Goal: Information Seeking & Learning: Learn about a topic

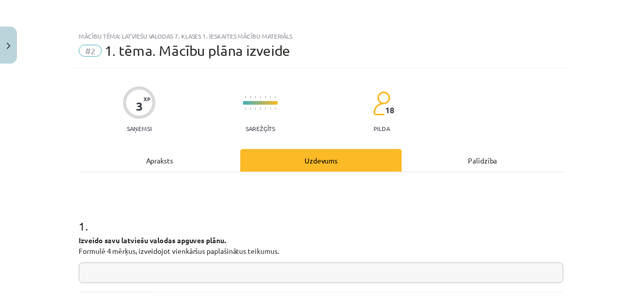
scroll to position [98, 0]
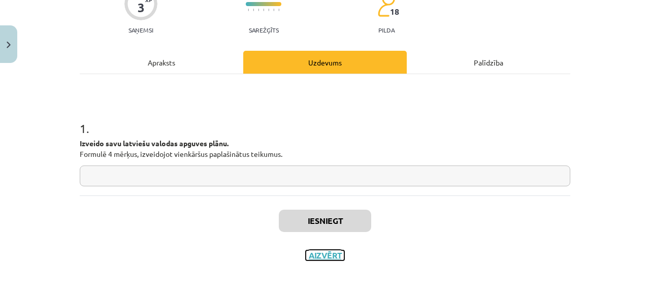
click at [312, 257] on button "Aizvērt" at bounding box center [325, 255] width 39 height 10
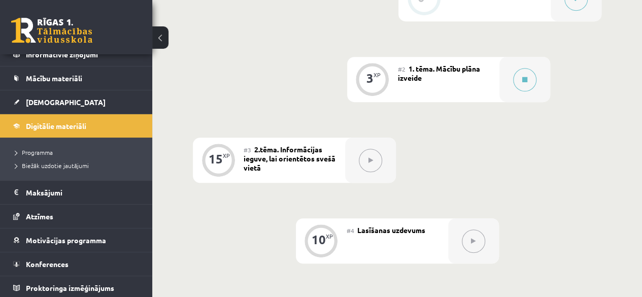
scroll to position [203, 0]
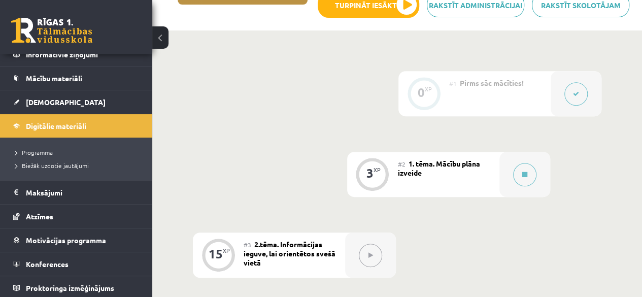
click at [320, 248] on div "#3 2.tēma. Informācijas ieguve, lai orientētos svešā vietā" at bounding box center [294, 254] width 101 height 45
click at [327, 260] on div "#3 2.tēma. Informācijas ieguve, lai orientētos svešā vietā" at bounding box center [294, 254] width 101 height 45
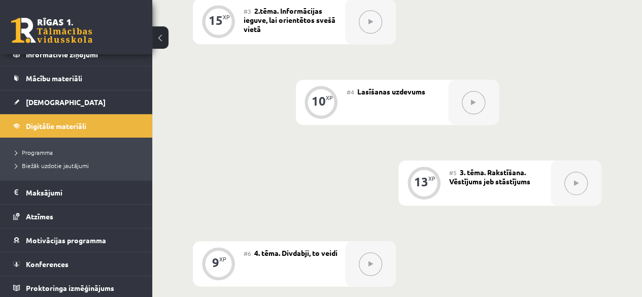
scroll to position [457, 0]
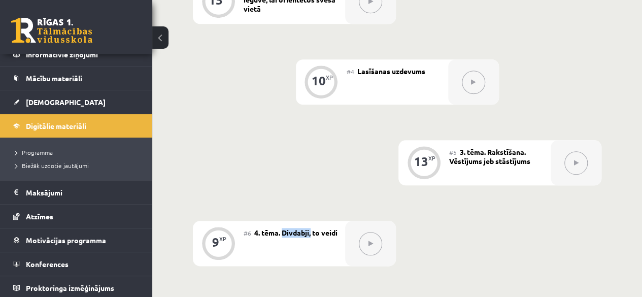
drag, startPoint x: 282, startPoint y: 233, endPoint x: 315, endPoint y: 235, distance: 33.6
click at [312, 236] on span "4. tēma. Divdabji, to veidi" at bounding box center [295, 232] width 83 height 9
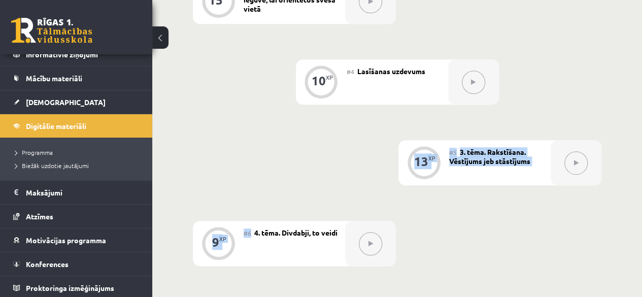
drag, startPoint x: 310, startPoint y: 237, endPoint x: 254, endPoint y: 193, distance: 70.5
click at [254, 193] on div "0 XP #1 Pirms sāc mācīties! 3 XP #2 1. tēma. Mācību plāna izveide 15 XP #3 2.tē…" at bounding box center [397, 162] width 409 height 691
click at [259, 174] on div "0 XP #1 Pirms sāc mācīties! 3 XP #2 1. tēma. Mācību plāna izveide 15 XP #3 2.tē…" at bounding box center [397, 162] width 409 height 691
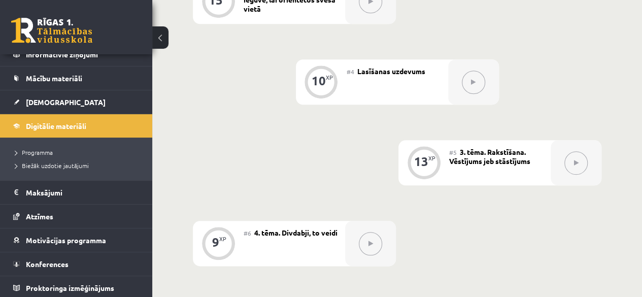
drag, startPoint x: 430, startPoint y: 242, endPoint x: 458, endPoint y: 233, distance: 29.2
click at [432, 242] on div "0 XP #1 Pirms sāc mācīties! 3 XP #2 1. tēma. Mācību plāna izveide 15 XP #3 2.tē…" at bounding box center [397, 162] width 409 height 691
click at [299, 234] on span "4. tēma. Divdabji, to veidi" at bounding box center [295, 232] width 83 height 9
click at [297, 234] on span "4. tēma. Divdabji, to veidi" at bounding box center [295, 232] width 83 height 9
drag, startPoint x: 295, startPoint y: 234, endPoint x: 297, endPoint y: 222, distance: 12.4
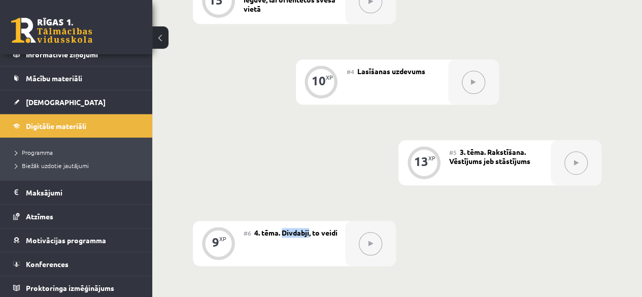
copy span "Divdabji"
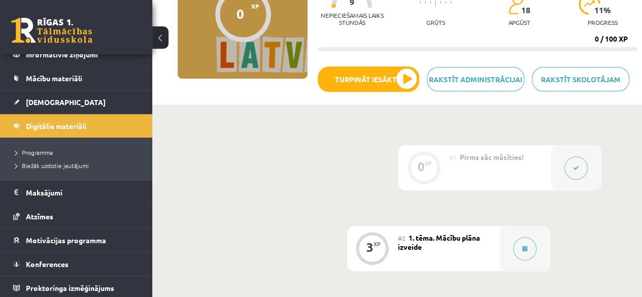
scroll to position [51, 0]
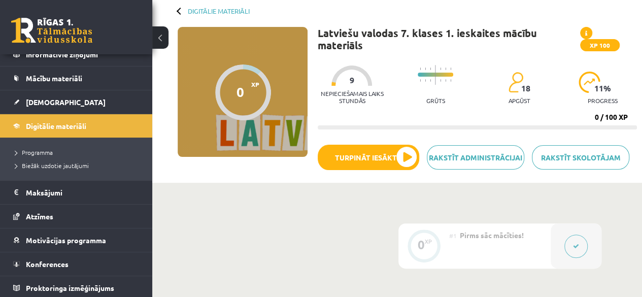
click at [517, 238] on div "#1 Pirms sāc mācīties!" at bounding box center [499, 245] width 101 height 45
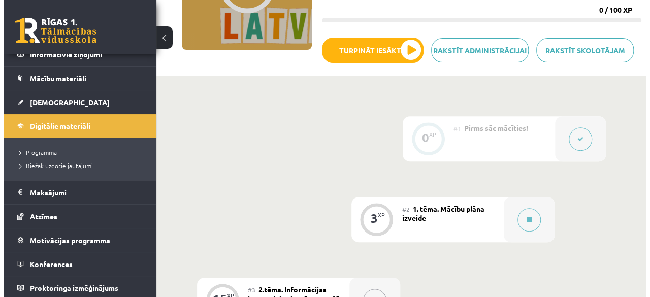
scroll to position [254, 0]
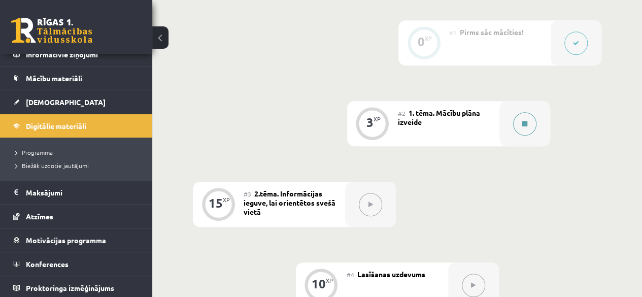
click at [526, 131] on button at bounding box center [524, 123] width 23 height 23
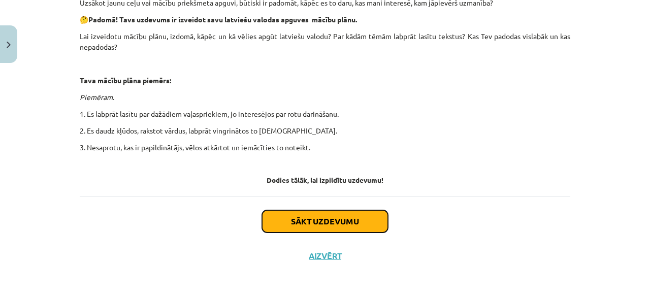
click at [316, 215] on button "Sākt uzdevumu" at bounding box center [325, 221] width 126 height 22
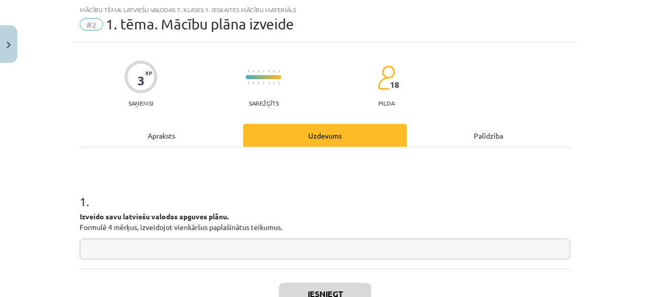
scroll to position [25, 0]
click at [282, 247] on input "text" at bounding box center [325, 249] width 490 height 21
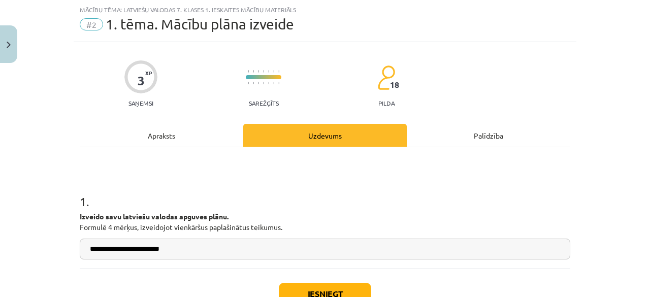
paste input "********"
click at [161, 251] on input "**********" at bounding box center [325, 249] width 490 height 21
click at [214, 250] on input "**********" at bounding box center [325, 249] width 490 height 21
type input "**********"
click at [336, 284] on button "Iesniegt" at bounding box center [325, 294] width 92 height 22
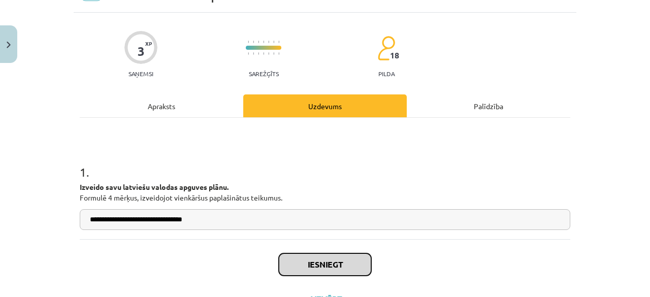
scroll to position [76, 0]
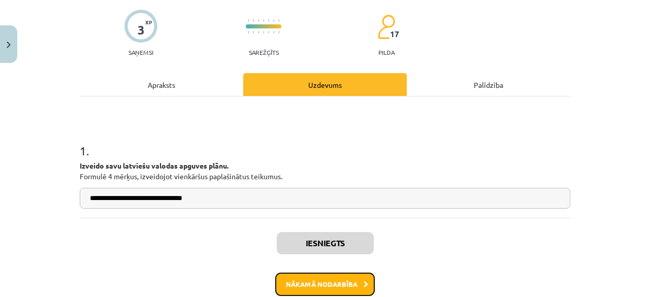
click at [303, 281] on button "Nākamā nodarbība" at bounding box center [324, 284] width 99 height 23
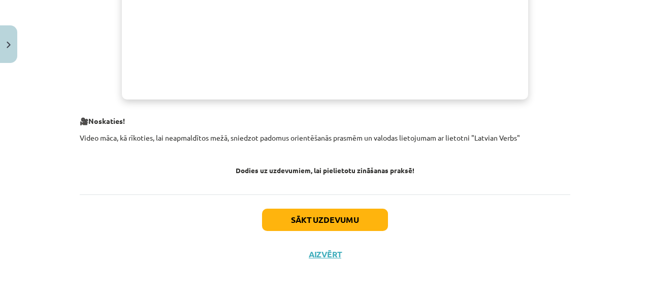
scroll to position [656, 0]
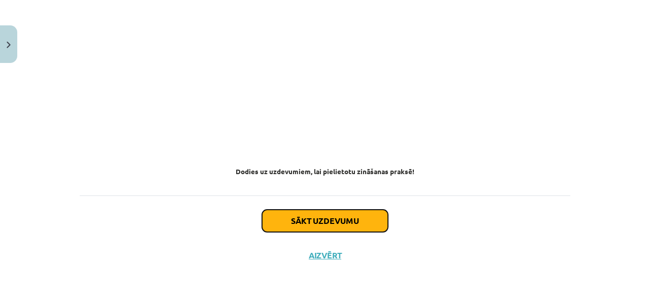
click at [301, 221] on button "Sākt uzdevumu" at bounding box center [325, 221] width 126 height 22
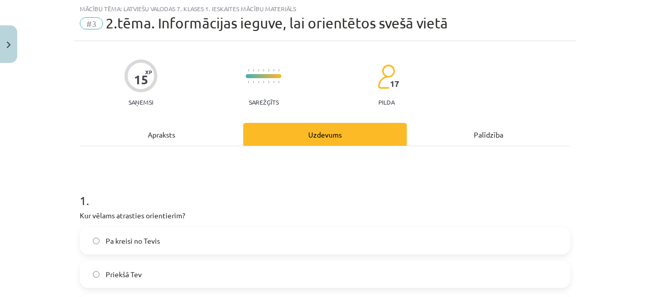
scroll to position [25, 0]
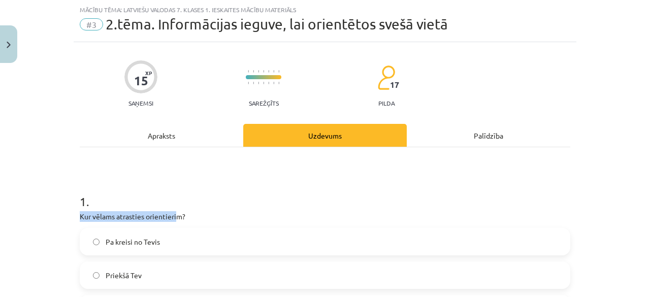
drag, startPoint x: 75, startPoint y: 217, endPoint x: 174, endPoint y: 219, distance: 98.5
drag, startPoint x: 212, startPoint y: 201, endPoint x: 207, endPoint y: 204, distance: 5.9
click at [210, 202] on h1 "1 ." at bounding box center [325, 192] width 490 height 31
drag, startPoint x: 73, startPoint y: 216, endPoint x: 228, endPoint y: 211, distance: 155.4
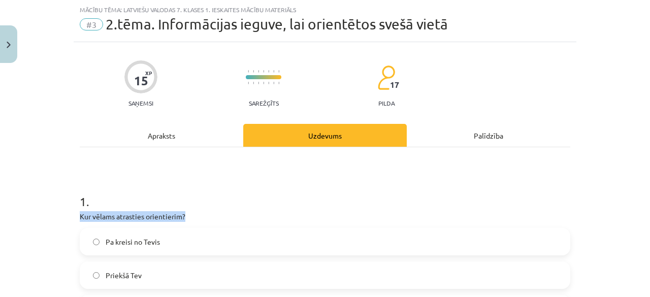
copy p "Kur vēlams atrasties orientierim?"
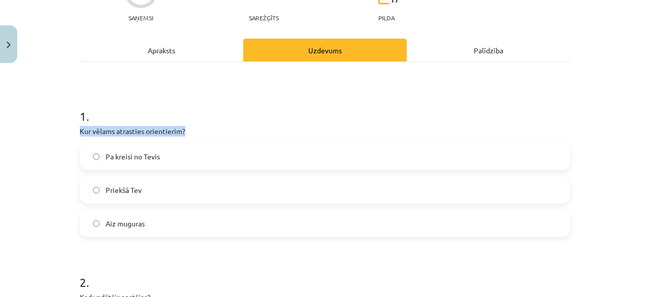
scroll to position [127, 0]
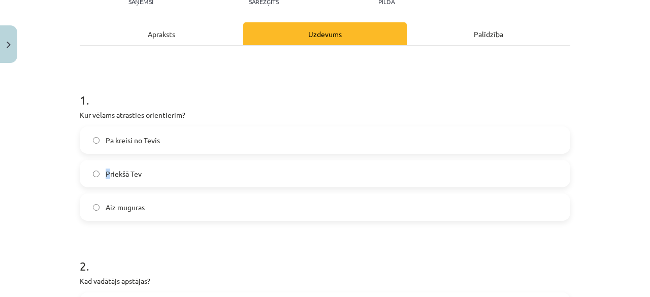
drag, startPoint x: 105, startPoint y: 166, endPoint x: 98, endPoint y: 165, distance: 6.8
click at [98, 164] on label "Priekšā Tev" at bounding box center [325, 173] width 488 height 25
click at [95, 149] on label "Pa kreisi no Tevis" at bounding box center [325, 139] width 488 height 25
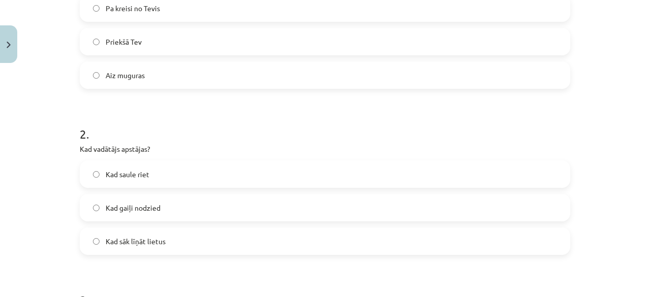
scroll to position [279, 0]
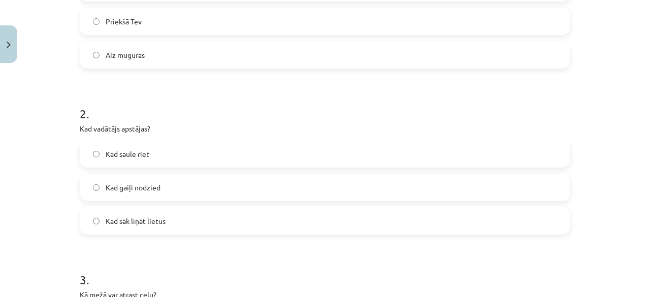
click at [115, 180] on label "Kad gaiļi nodzied" at bounding box center [325, 187] width 488 height 25
click at [162, 196] on label "Kad gaiļi nodzied" at bounding box center [325, 187] width 488 height 25
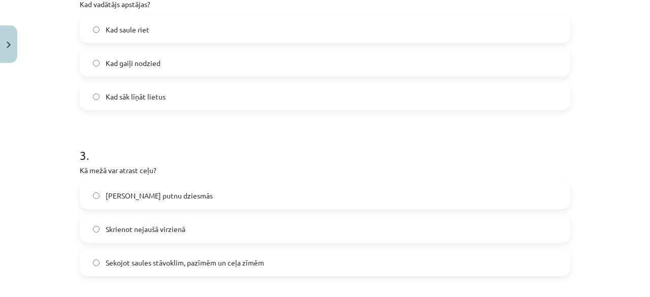
scroll to position [431, 0]
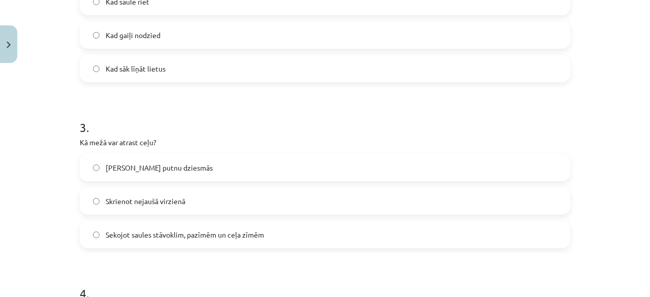
click at [151, 243] on label "Sekojot saules stāvoklim, pazīmēm un ceļa zīmēm" at bounding box center [325, 234] width 488 height 25
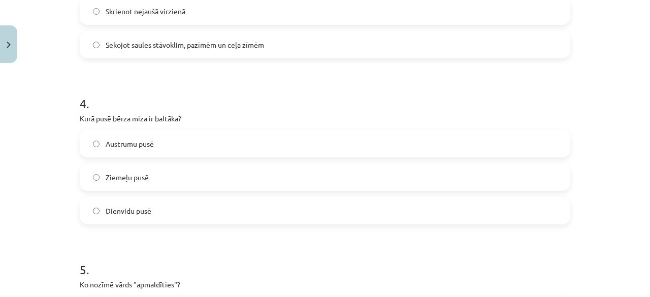
scroll to position [634, 0]
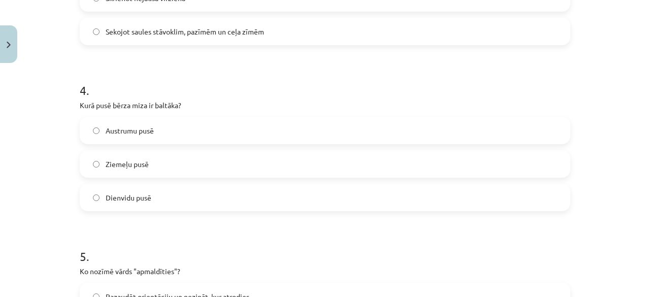
drag, startPoint x: 177, startPoint y: 130, endPoint x: 171, endPoint y: 130, distance: 6.6
click at [172, 130] on label "Austrumu pusē" at bounding box center [325, 130] width 488 height 25
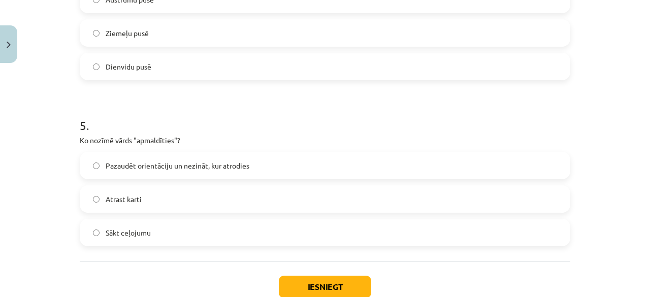
scroll to position [787, 0]
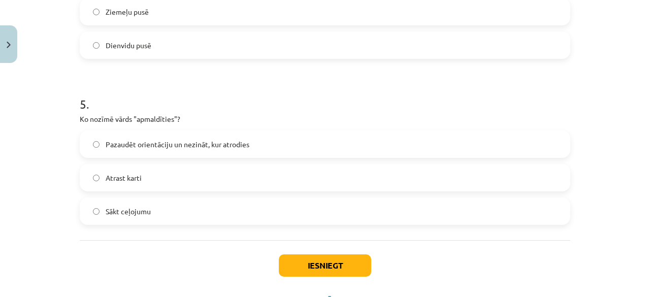
click at [163, 146] on span "Pazaudēt orientāciju un nezināt, kur atrodies" at bounding box center [178, 144] width 144 height 11
click at [194, 53] on label "Dienvidu pusē" at bounding box center [325, 44] width 488 height 25
click at [292, 260] on button "Iesniegt" at bounding box center [325, 265] width 92 height 22
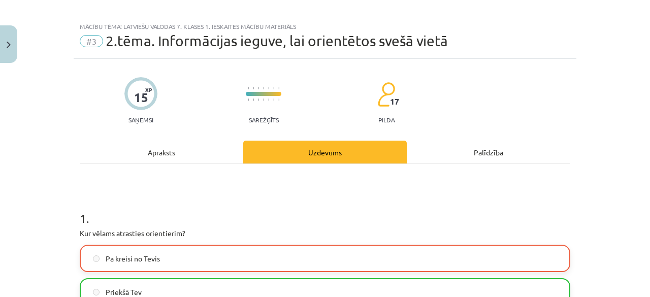
scroll to position [0, 0]
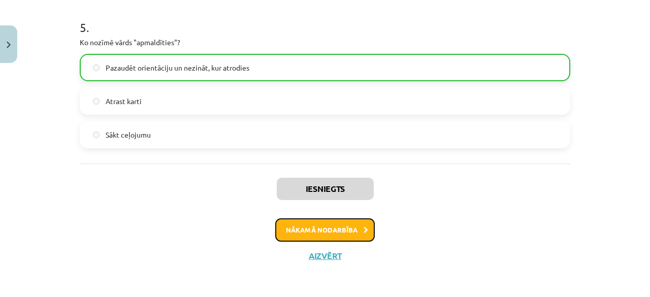
click at [300, 234] on button "Nākamā nodarbība" at bounding box center [324, 229] width 99 height 23
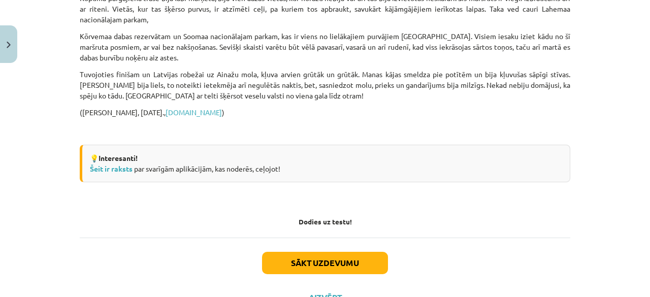
scroll to position [990, 0]
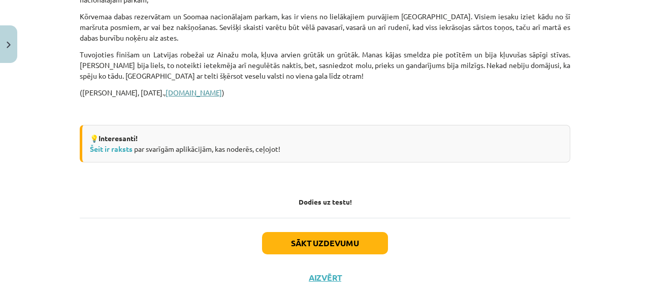
click at [210, 93] on link "www.travelnews.lv" at bounding box center [193, 92] width 56 height 9
click at [296, 233] on button "Sākt uzdevumu" at bounding box center [325, 243] width 126 height 22
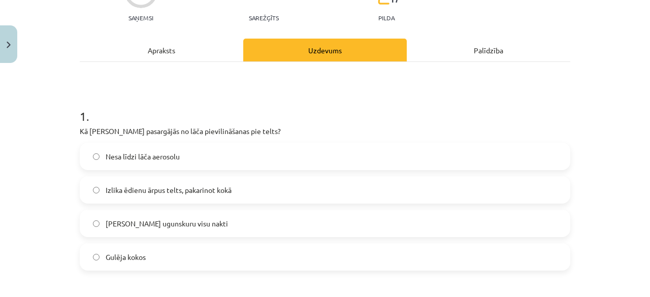
scroll to position [127, 0]
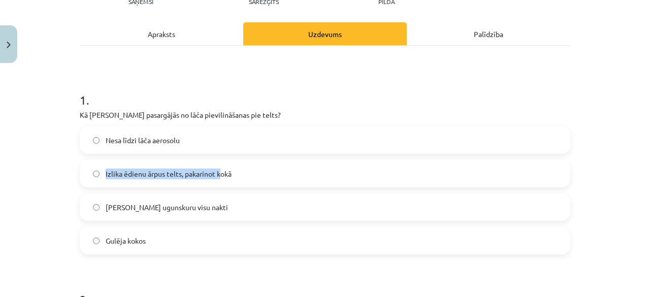
drag, startPoint x: 216, startPoint y: 163, endPoint x: 222, endPoint y: 149, distance: 15.5
click at [222, 148] on div "Nesa līdzi lāča aerosolu Izlika ēdienu ārpus telts, pakarinot kokā Dedzināja ug…" at bounding box center [325, 190] width 490 height 128
click at [236, 170] on label "Izlika ēdienu ārpus telts, pakarinot kokā" at bounding box center [325, 173] width 488 height 25
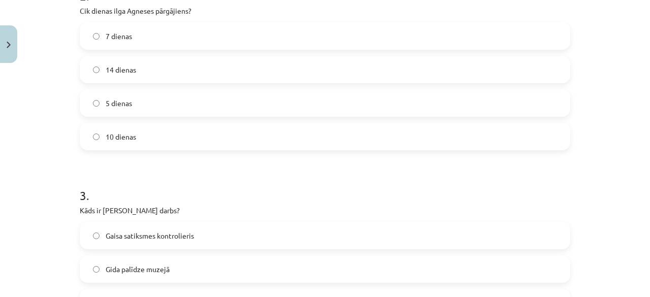
scroll to position [431, 0]
click at [187, 99] on label "5 dienas" at bounding box center [325, 101] width 488 height 25
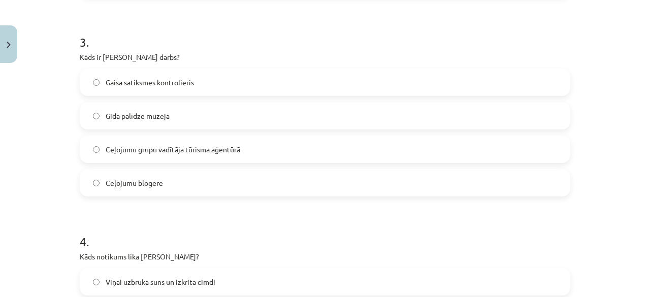
click at [145, 123] on label "Gida palīdze muzejā" at bounding box center [325, 115] width 488 height 25
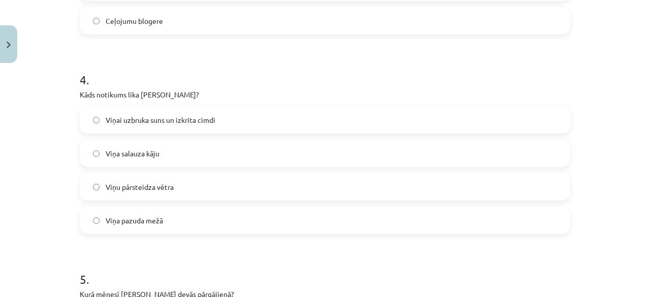
scroll to position [787, 0]
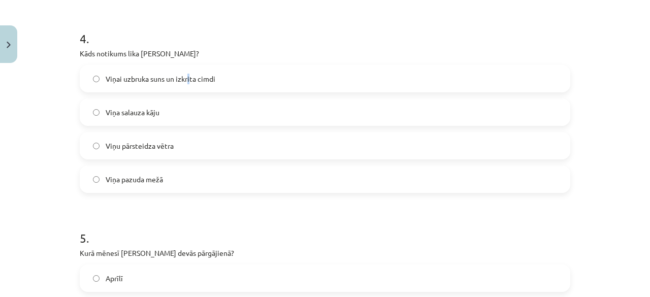
click at [186, 80] on span "Viņai uzbruka suns un izkrita cimdi" at bounding box center [161, 79] width 110 height 11
click at [216, 83] on label "Viņai uzbruka suns un izkrita cimdi" at bounding box center [325, 78] width 488 height 25
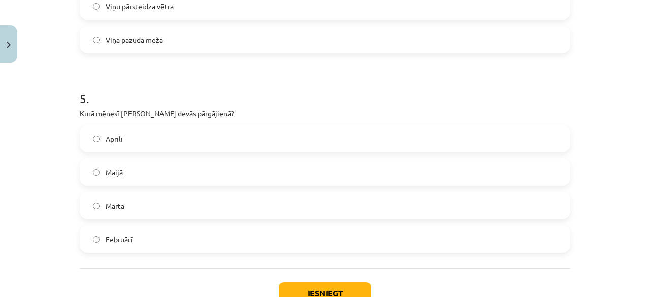
scroll to position [939, 0]
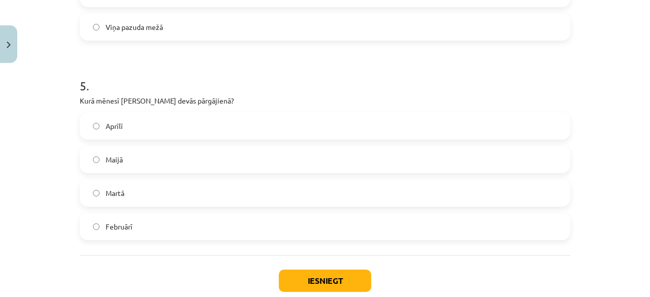
click at [149, 162] on label "Maijā" at bounding box center [325, 159] width 488 height 25
click at [312, 275] on button "Iesniegt" at bounding box center [325, 280] width 92 height 22
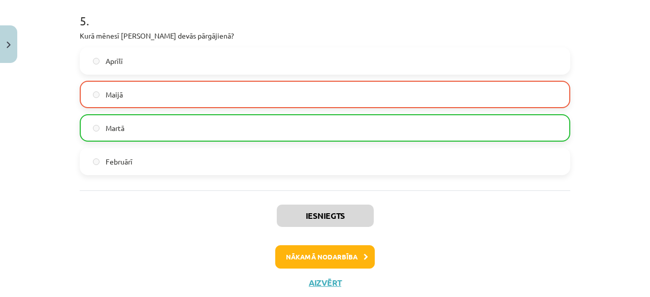
scroll to position [1031, 0]
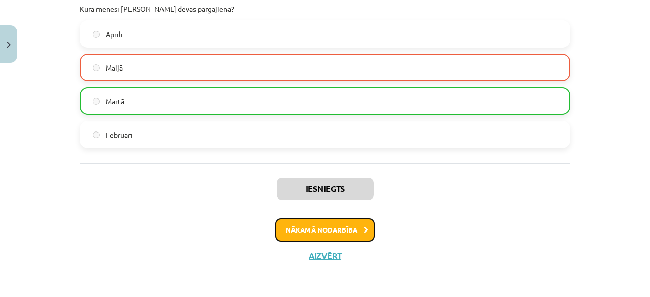
click at [300, 231] on button "Nākamā nodarbība" at bounding box center [324, 229] width 99 height 23
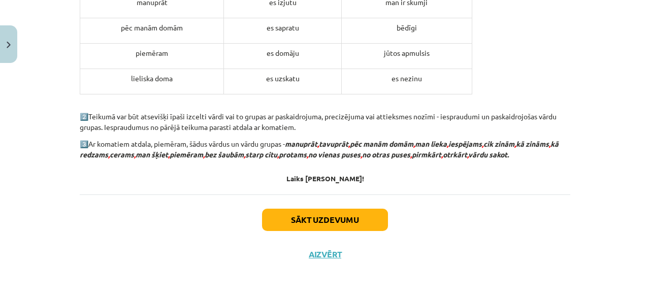
scroll to position [1149, 0]
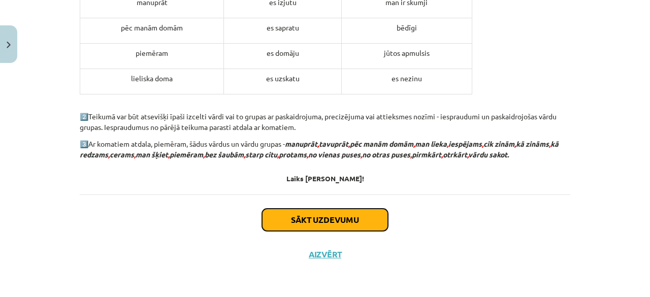
click at [302, 224] on button "Sākt uzdevumu" at bounding box center [325, 220] width 126 height 22
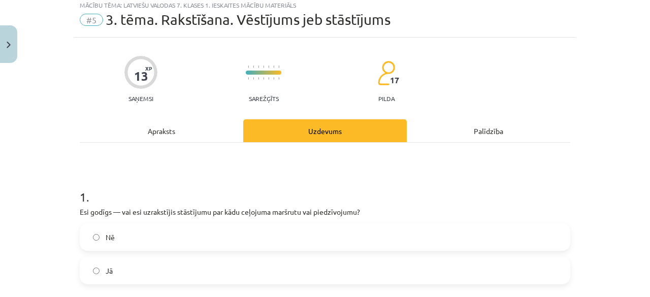
scroll to position [25, 0]
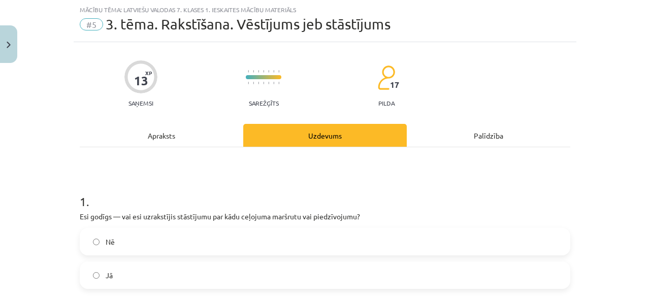
click at [156, 273] on label "Jā" at bounding box center [325, 274] width 488 height 25
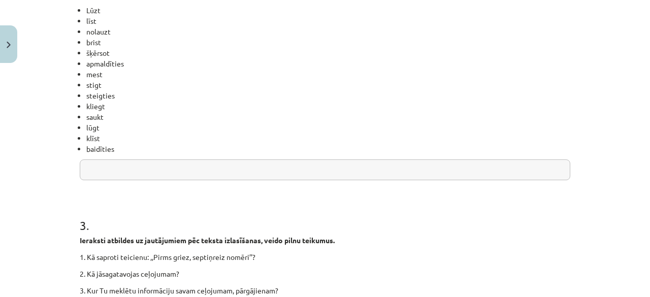
scroll to position [330, 0]
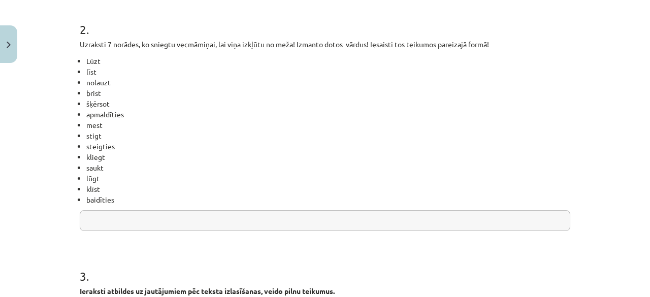
click at [227, 220] on input "text" at bounding box center [325, 220] width 490 height 21
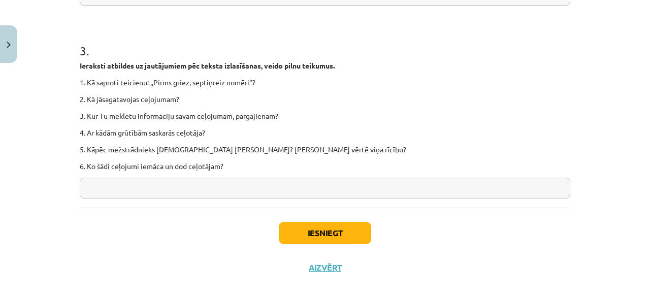
scroll to position [567, 0]
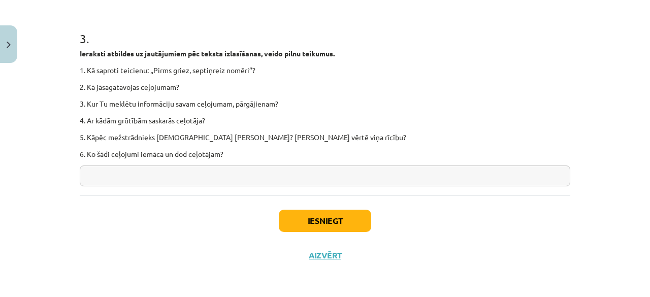
type input "**********"
click at [158, 171] on input "text" at bounding box center [325, 175] width 490 height 21
type input "**********"
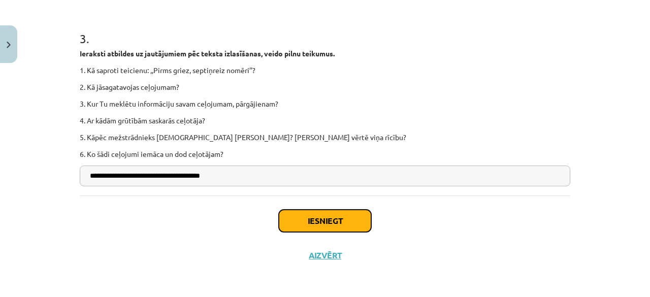
click at [291, 224] on button "Iesniegt" at bounding box center [325, 221] width 92 height 22
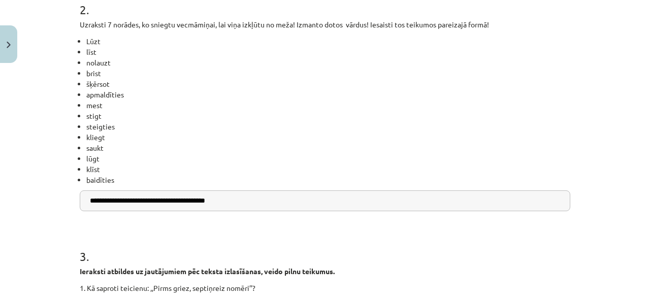
scroll to position [364, 0]
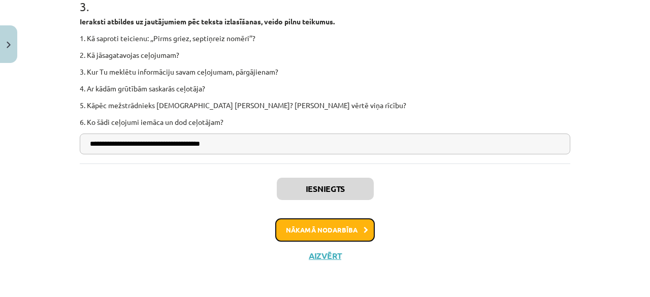
click at [285, 226] on button "Nākamā nodarbība" at bounding box center [324, 229] width 99 height 23
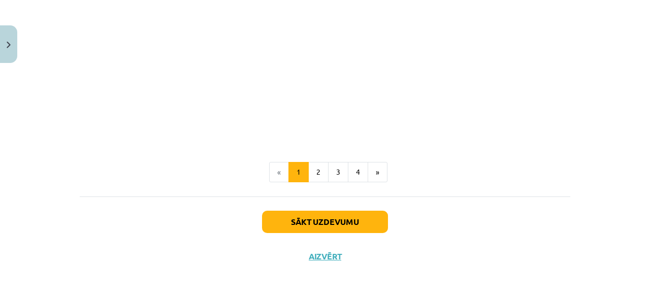
scroll to position [297, 0]
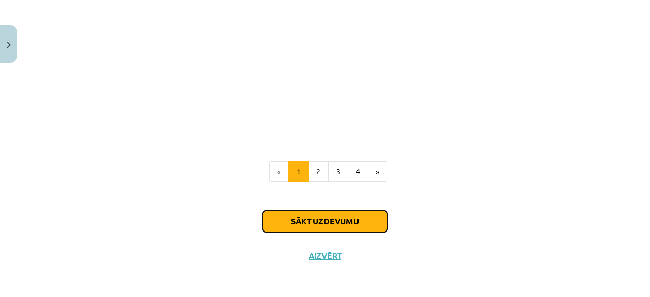
click at [310, 226] on button "Sākt uzdevumu" at bounding box center [325, 221] width 126 height 22
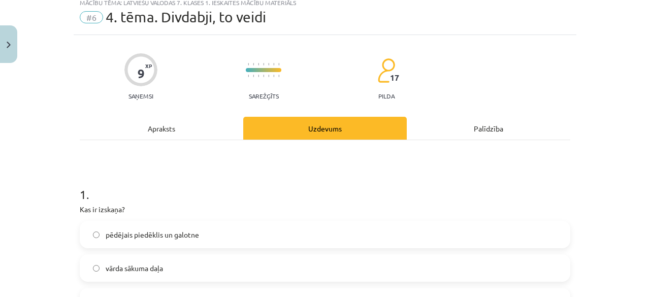
scroll to position [25, 0]
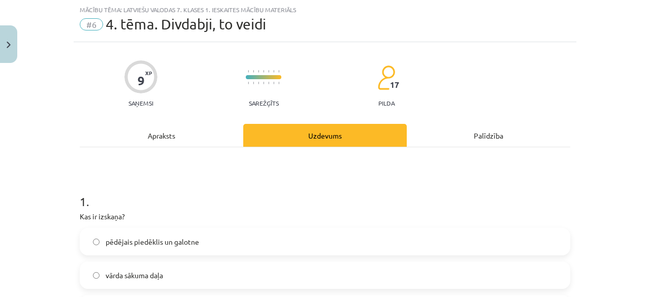
click at [168, 241] on span "pēdējais piedēklis un galotne" at bounding box center [152, 241] width 93 height 11
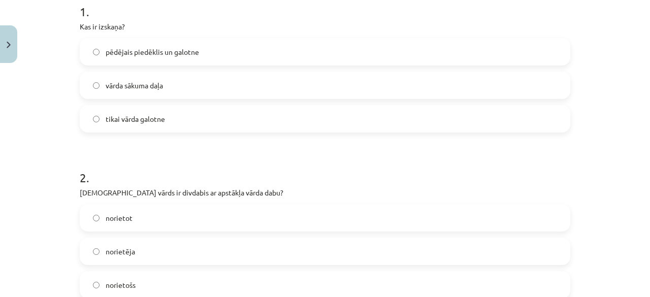
scroll to position [279, 0]
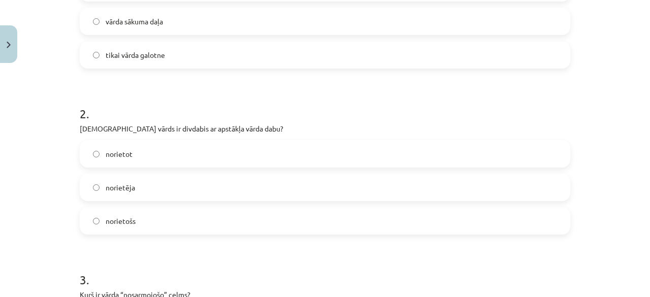
click at [161, 149] on label "norietot" at bounding box center [325, 153] width 488 height 25
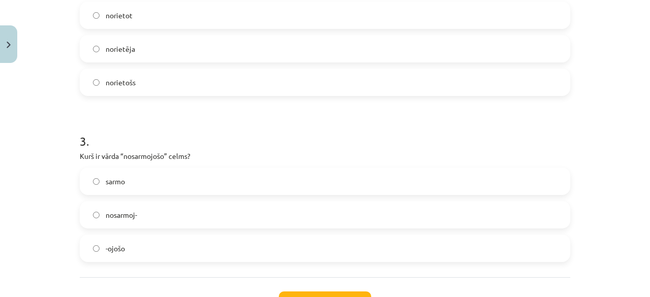
scroll to position [482, 0]
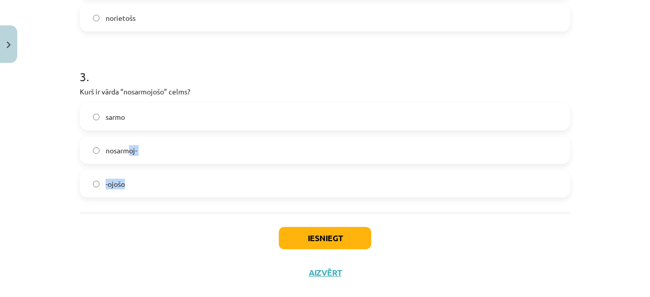
drag, startPoint x: 127, startPoint y: 156, endPoint x: 126, endPoint y: 166, distance: 9.7
click at [126, 166] on div "sarmo nosarmoj- -ojošo" at bounding box center [325, 150] width 490 height 94
click at [204, 138] on label "nosarmoj-" at bounding box center [325, 150] width 488 height 25
drag, startPoint x: 132, startPoint y: 232, endPoint x: 137, endPoint y: 236, distance: 6.1
click at [136, 235] on div "Iesniegt Aizvērt" at bounding box center [325, 248] width 490 height 71
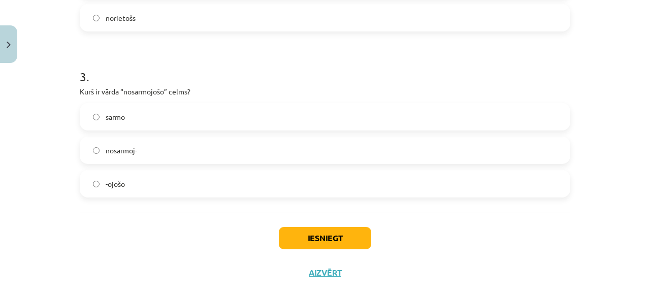
click at [156, 188] on label "-ojošo" at bounding box center [325, 183] width 488 height 25
click at [101, 215] on div "Iesniegt Aizvērt" at bounding box center [325, 248] width 490 height 71
click at [303, 233] on button "Iesniegt" at bounding box center [325, 238] width 92 height 22
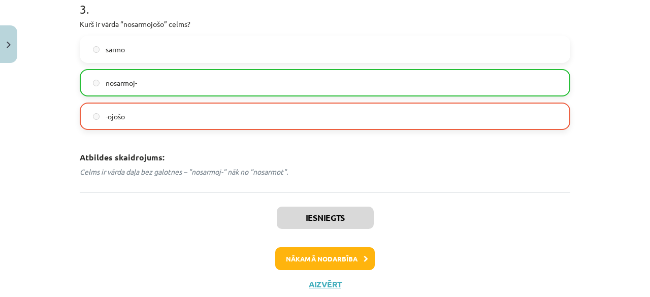
scroll to position [649, 0]
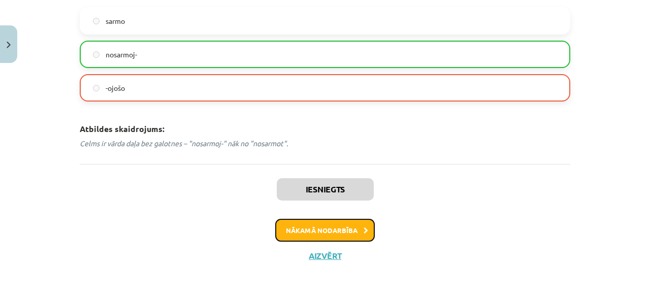
click at [303, 231] on button "Nākamā nodarbība" at bounding box center [324, 230] width 99 height 23
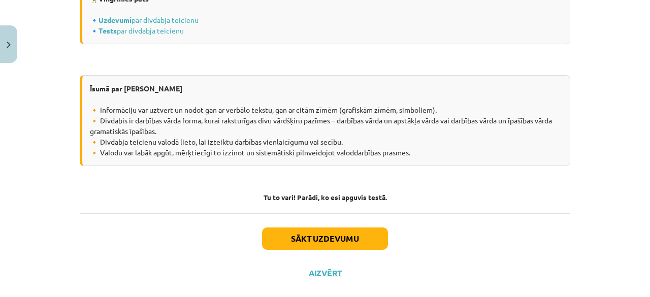
scroll to position [1355, 0]
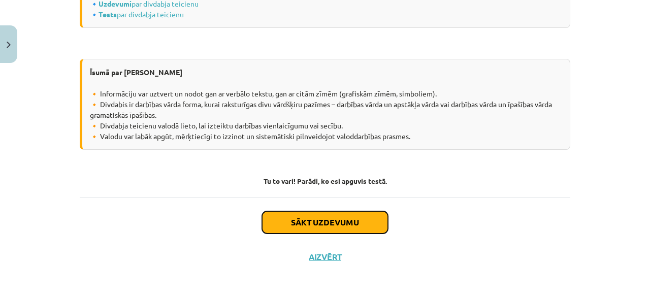
click at [338, 213] on button "Sākt uzdevumu" at bounding box center [325, 222] width 126 height 22
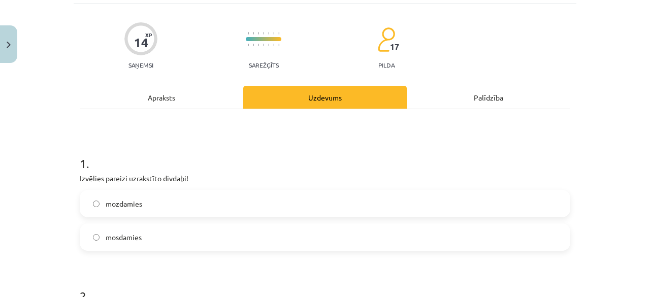
scroll to position [76, 0]
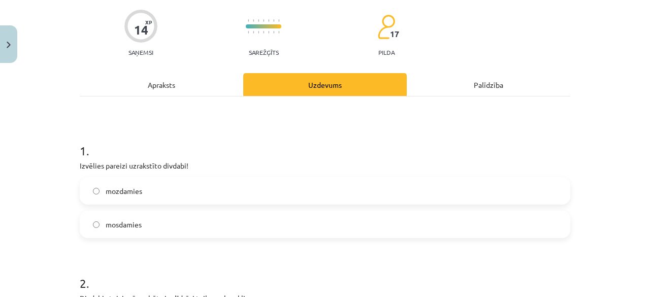
click at [134, 195] on span "mozdamies" at bounding box center [124, 191] width 37 height 11
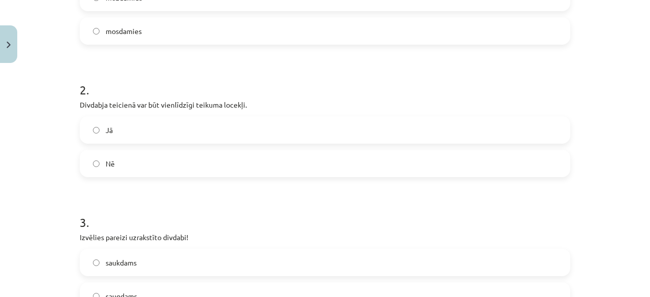
scroll to position [279, 0]
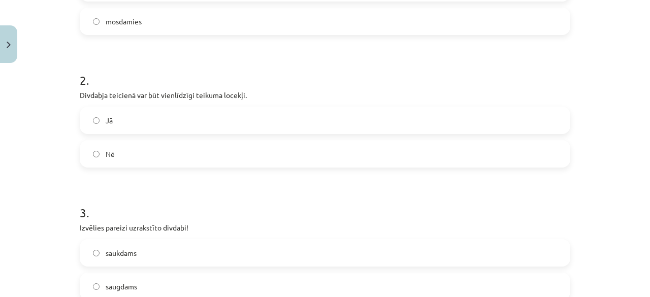
click at [140, 104] on div "2 . Divdabja teicienā var būt vienlīdzīgi teikuma locekļi. Jā Nē" at bounding box center [325, 111] width 490 height 112
click at [147, 128] on label "Jā" at bounding box center [325, 120] width 488 height 25
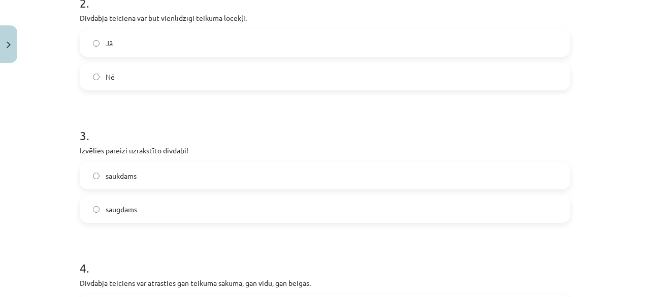
scroll to position [381, 0]
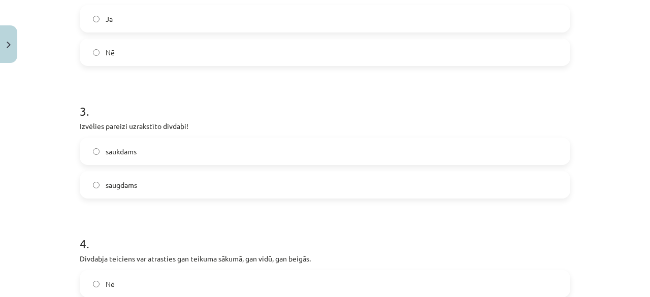
click at [147, 158] on label "saukdams" at bounding box center [325, 151] width 488 height 25
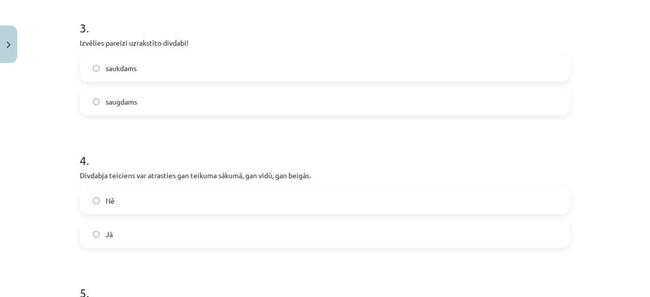
scroll to position [533, 0]
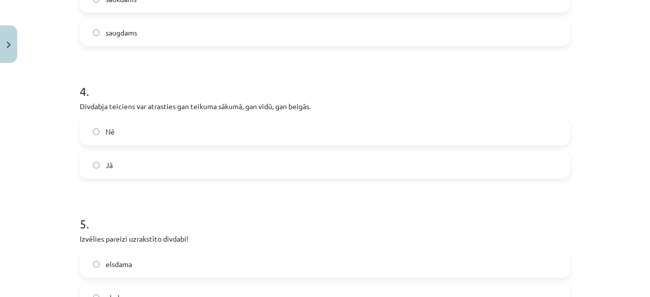
click at [166, 168] on label "Jā" at bounding box center [325, 164] width 488 height 25
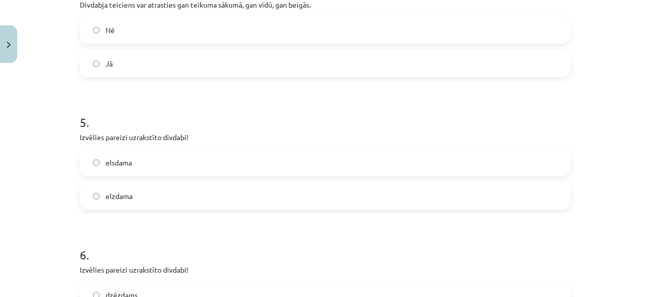
click at [117, 194] on span "elzdama" at bounding box center [119, 196] width 27 height 11
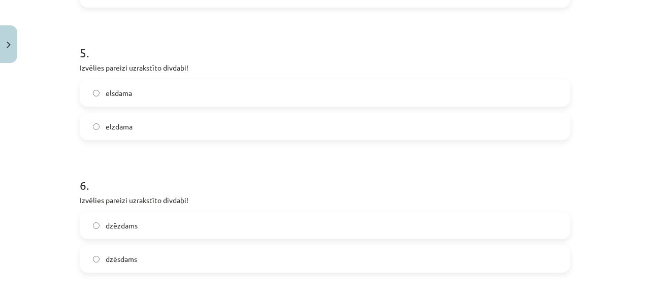
scroll to position [736, 0]
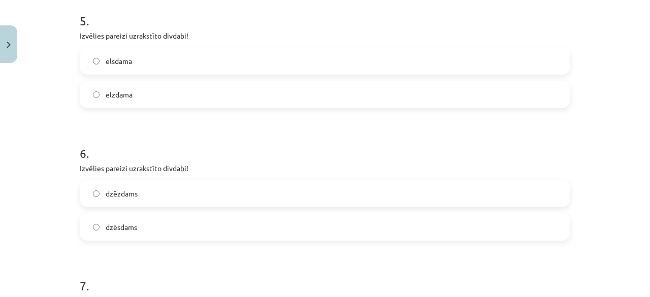
click at [125, 227] on span "dzēsdams" at bounding box center [121, 227] width 31 height 11
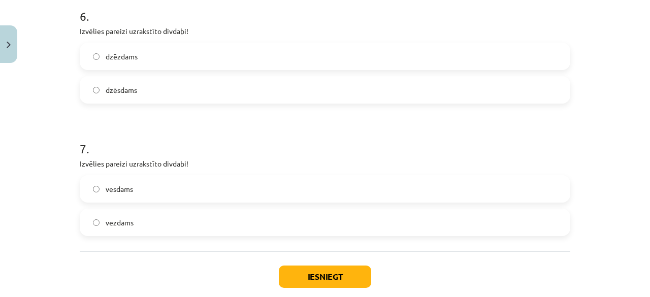
scroll to position [888, 0]
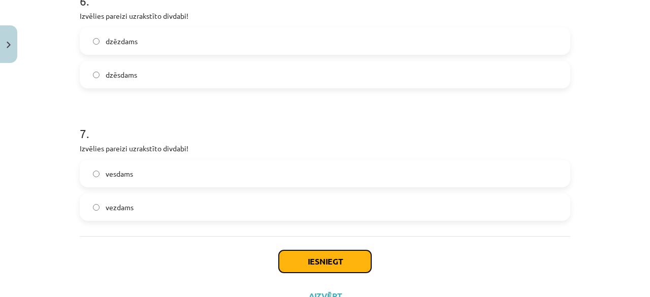
click at [327, 256] on button "Iesniegt" at bounding box center [325, 261] width 92 height 22
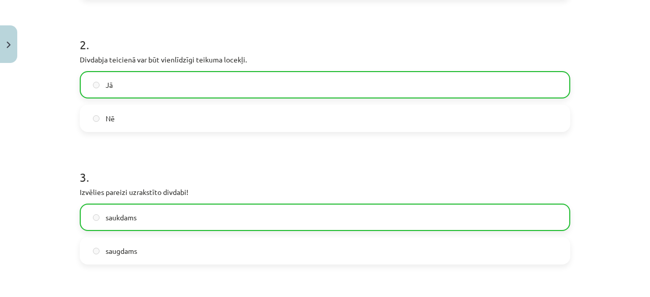
scroll to position [199, 0]
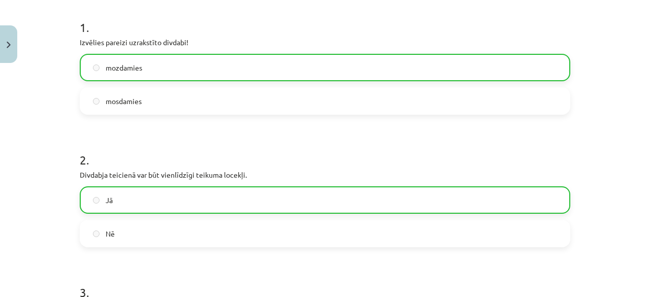
drag, startPoint x: 243, startPoint y: 130, endPoint x: 119, endPoint y: 146, distance: 125.3
click at [115, 144] on h1 "2 ." at bounding box center [325, 150] width 490 height 31
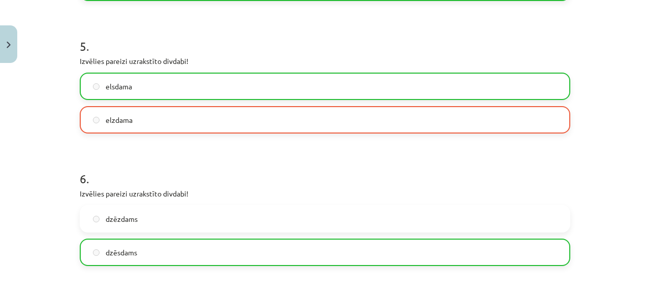
scroll to position [961, 0]
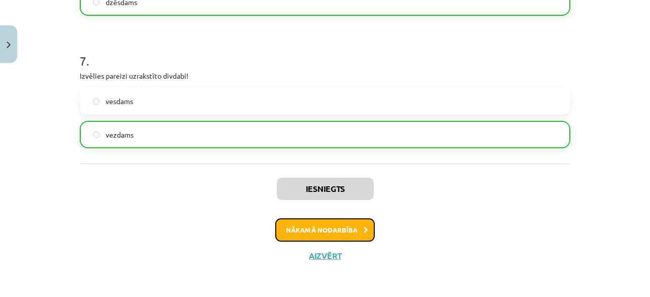
click at [322, 228] on button "Nākamā nodarbība" at bounding box center [324, 229] width 99 height 23
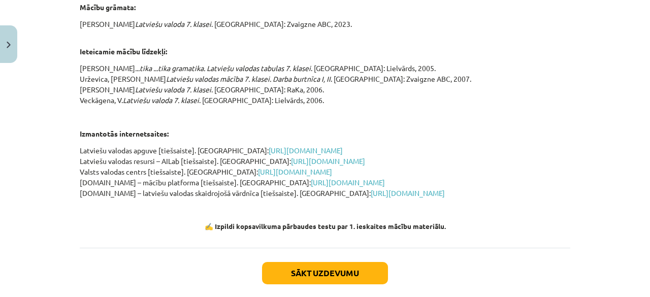
scroll to position [1034, 0]
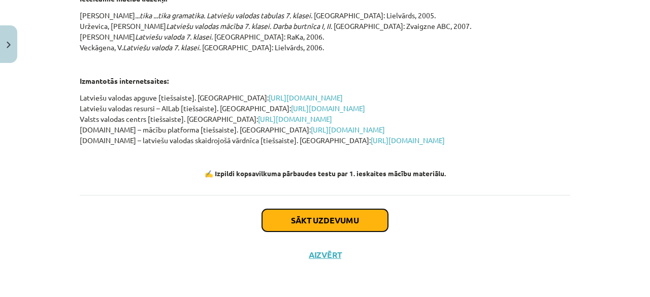
click at [331, 216] on button "Sākt uzdevumu" at bounding box center [325, 220] width 126 height 22
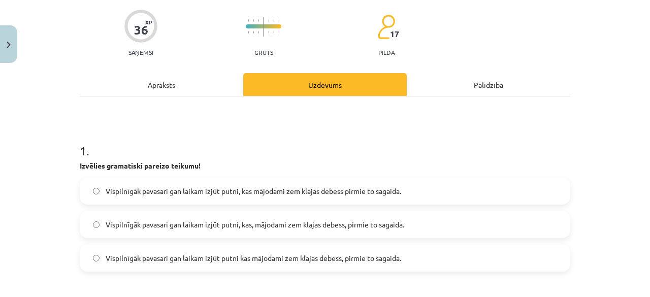
scroll to position [127, 0]
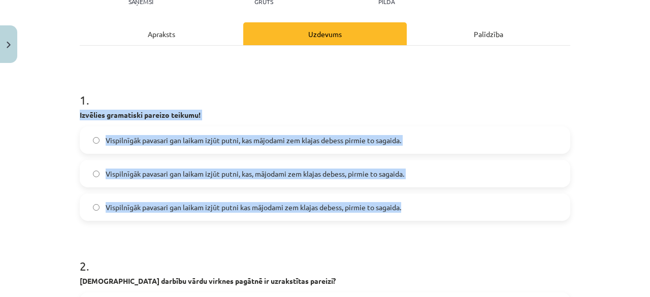
drag, startPoint x: 71, startPoint y: 113, endPoint x: 420, endPoint y: 201, distance: 360.3
copy div "Izvēlies gramatiski pareizo teikumu! Vispilnīgāk pavasari gan laikam izjūt putn…"
click at [94, 170] on label "Vispilnīgāk pavasari gan laikam izjūt putni, kas, mājodami zem klajas debess, p…" at bounding box center [325, 173] width 488 height 25
click at [547, 111] on p "Izvēlies gramatiski pareizo teikumu!" at bounding box center [325, 115] width 490 height 11
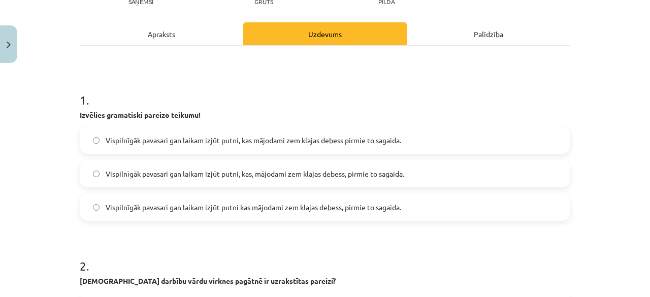
click at [604, 79] on div "Mācību tēma: Latviešu valodas 7. klases 1. ieskaites mācību materiāls #8 Noslēg…" at bounding box center [325, 148] width 650 height 297
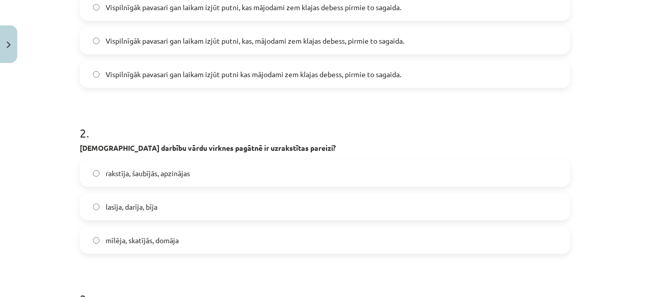
scroll to position [279, 0]
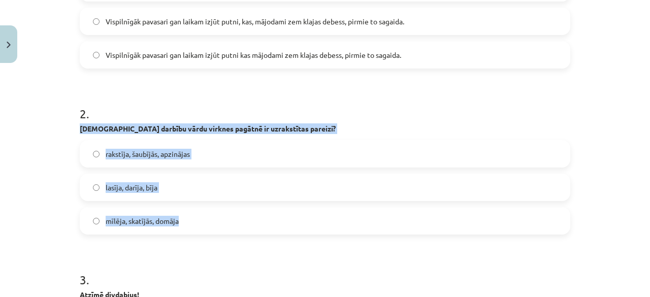
drag, startPoint x: 73, startPoint y: 124, endPoint x: 277, endPoint y: 231, distance: 230.9
drag, startPoint x: 253, startPoint y: 227, endPoint x: 242, endPoint y: 231, distance: 12.4
copy div "Kuras darbību vārdu virknes pagātnē ir uzrakstītas pareizi? rakstīja, šaubījās,…"
click at [93, 148] on label "rakstīja, šaubījās, apzinājas" at bounding box center [325, 153] width 488 height 25
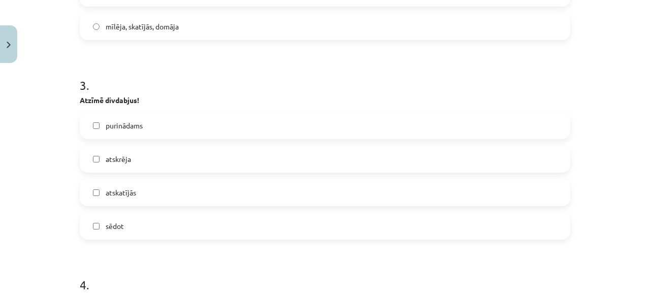
scroll to position [482, 0]
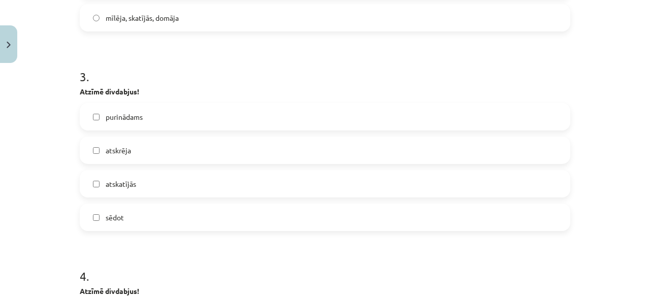
click at [151, 121] on label "purinādams" at bounding box center [325, 116] width 488 height 25
click at [122, 183] on span "atskatījās" at bounding box center [121, 184] width 30 height 11
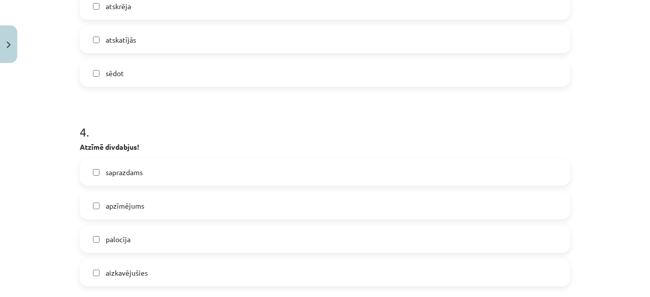
scroll to position [685, 0]
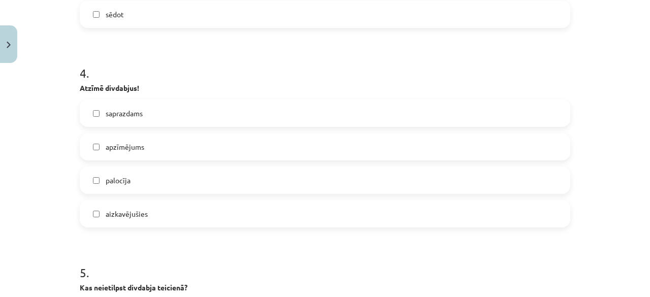
click at [132, 154] on label "apzīmējums" at bounding box center [325, 146] width 488 height 25
click at [136, 218] on span "aizkavējušies" at bounding box center [127, 214] width 42 height 11
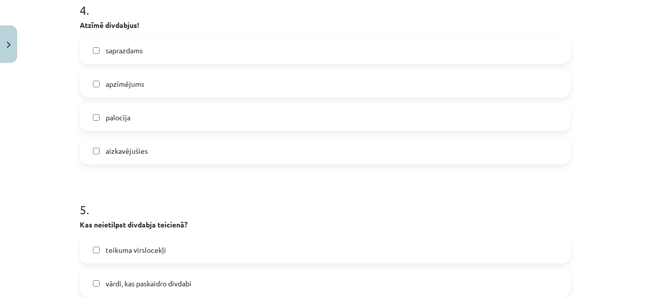
scroll to position [736, 0]
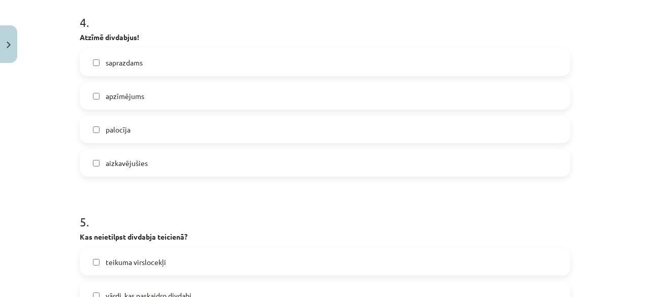
click at [112, 70] on label "saprazdams" at bounding box center [325, 62] width 488 height 25
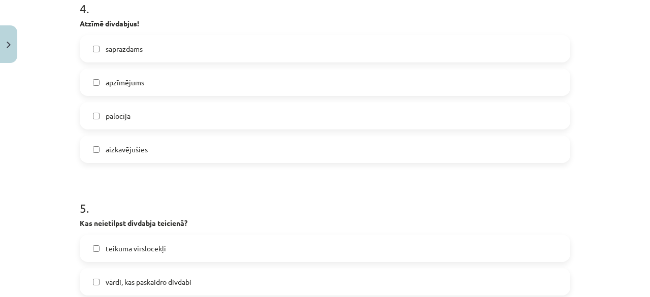
scroll to position [787, 0]
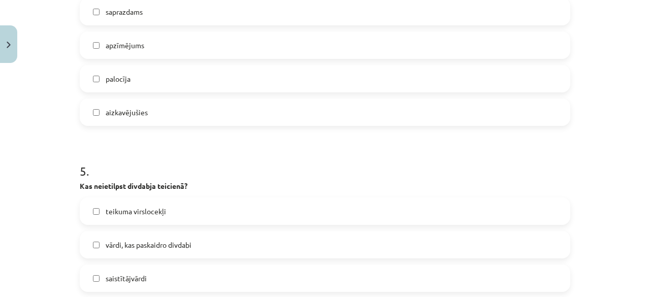
click at [129, 20] on label "saprazdams" at bounding box center [325, 11] width 488 height 25
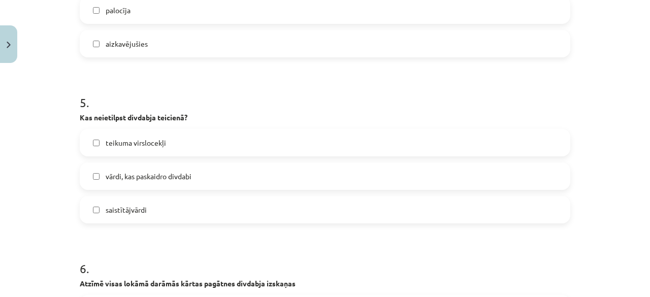
scroll to position [888, 0]
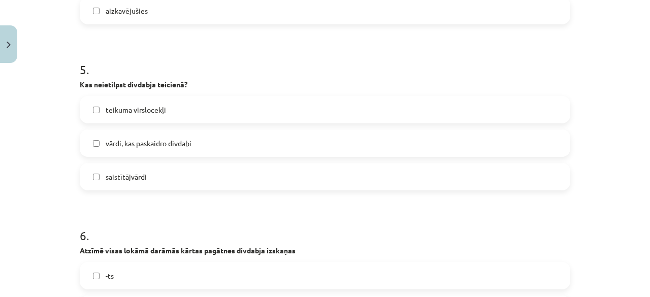
click at [150, 183] on label "saistītājvārdi" at bounding box center [325, 176] width 488 height 25
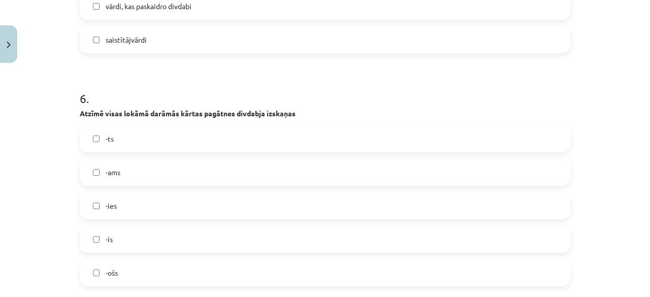
scroll to position [1040, 0]
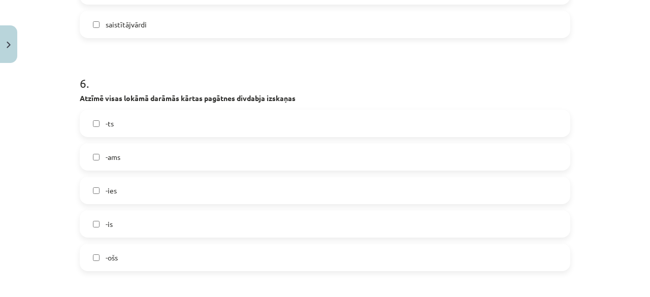
click at [135, 161] on label "-ams" at bounding box center [325, 156] width 488 height 25
click at [106, 125] on span "-ts" at bounding box center [110, 123] width 8 height 11
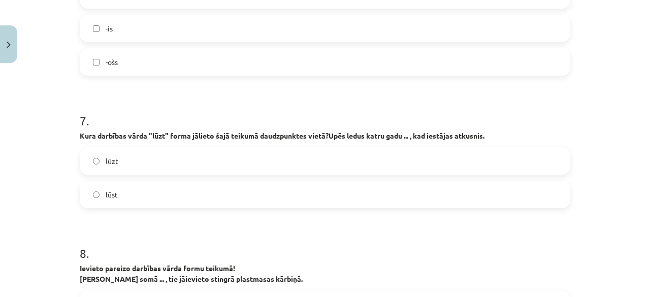
scroll to position [1294, 0]
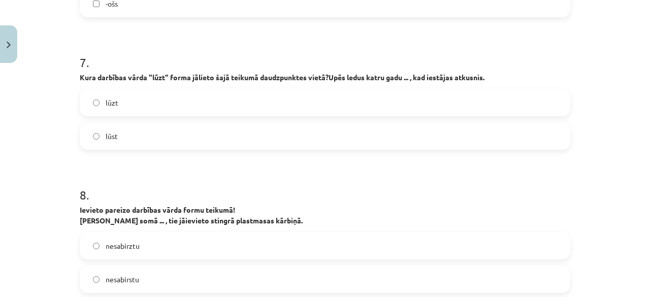
click at [135, 130] on label "lūst" at bounding box center [325, 135] width 488 height 25
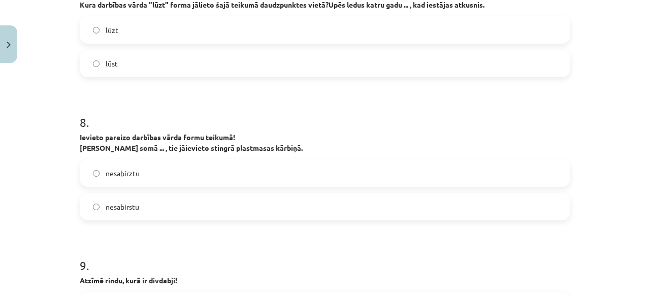
scroll to position [1396, 0]
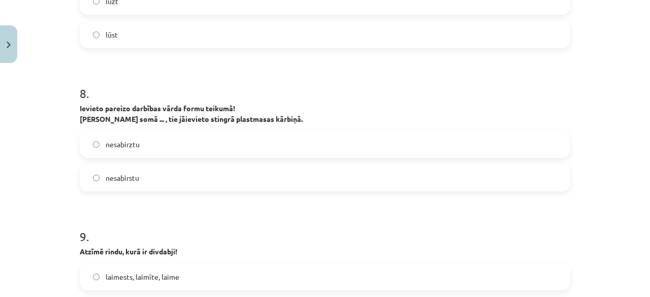
click at [98, 180] on label "nesabirstu" at bounding box center [325, 177] width 488 height 25
click at [108, 174] on span "nesabirstu" at bounding box center [122, 178] width 33 height 11
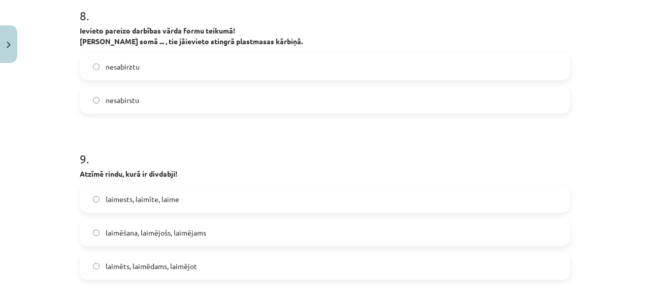
scroll to position [1497, 0]
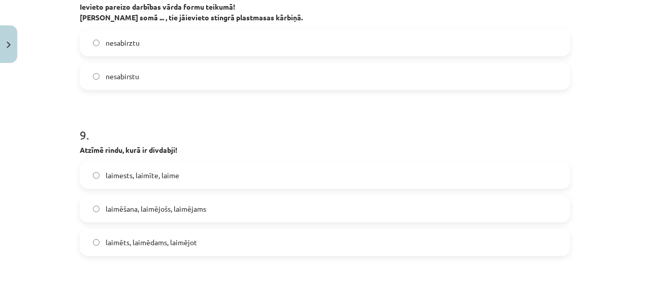
click at [151, 214] on label "laimēšana, laimējošs, laimējams" at bounding box center [325, 208] width 488 height 25
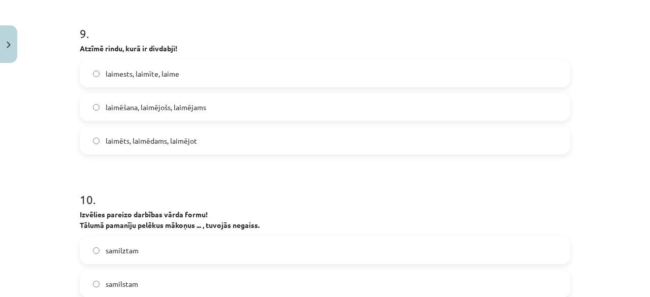
scroll to position [1700, 0]
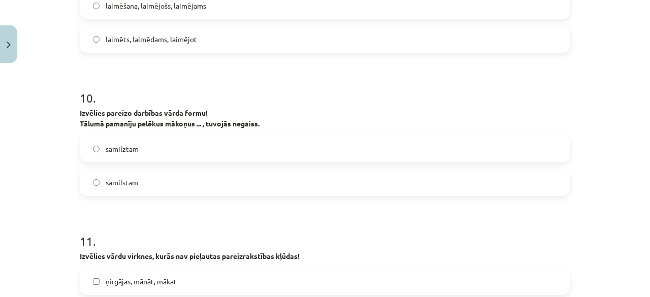
click at [181, 147] on label "samilztam" at bounding box center [325, 148] width 488 height 25
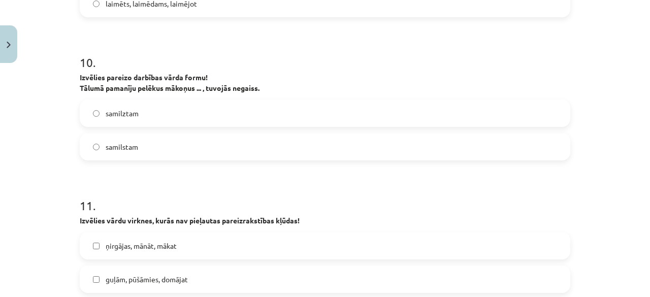
scroll to position [1852, 0]
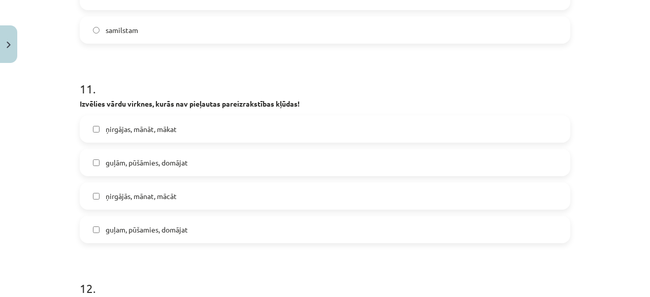
click at [94, 199] on label "ņirgājās, mānat, mācāt" at bounding box center [325, 195] width 488 height 25
click at [87, 166] on label "guļām, pūšāmies, domājat" at bounding box center [325, 162] width 488 height 25
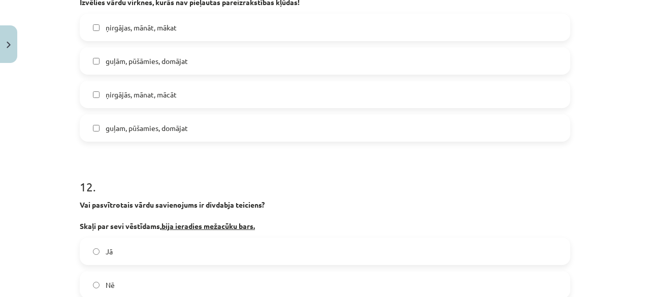
scroll to position [2055, 0]
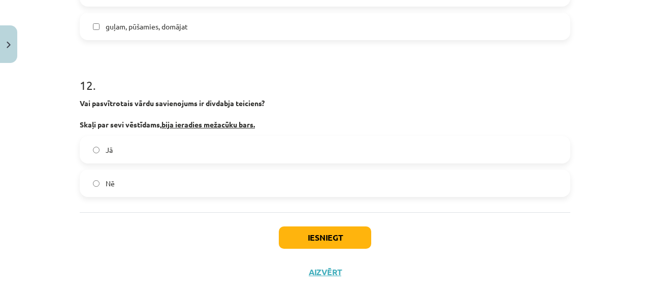
click at [118, 187] on label "Nē" at bounding box center [325, 183] width 488 height 25
click at [297, 233] on button "Iesniegt" at bounding box center [325, 237] width 92 height 22
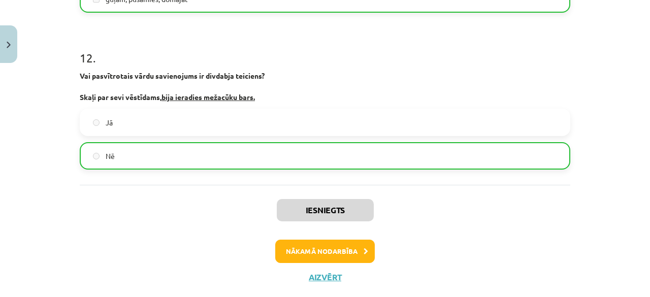
scroll to position [2104, 0]
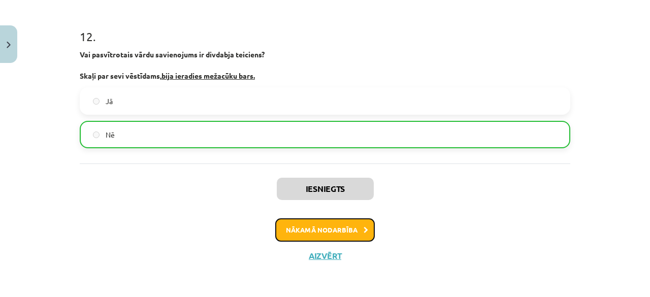
click at [341, 233] on button "Nākamā nodarbība" at bounding box center [324, 229] width 99 height 23
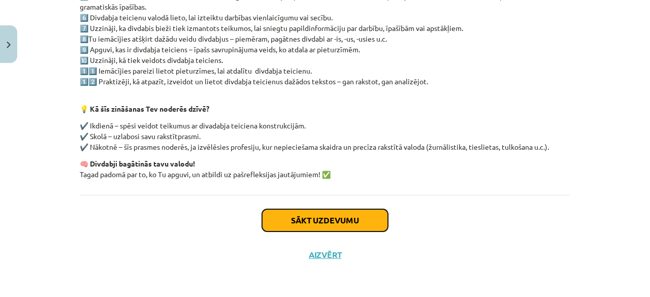
click at [293, 215] on button "Sākt uzdevumu" at bounding box center [325, 220] width 126 height 22
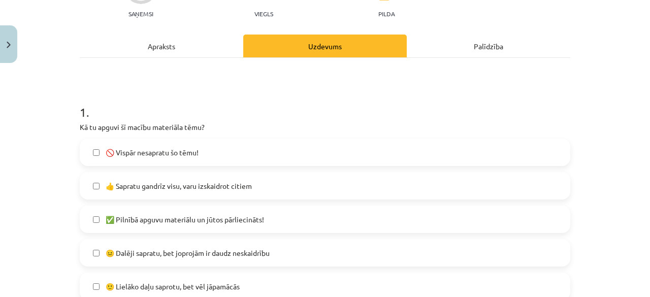
scroll to position [178, 0]
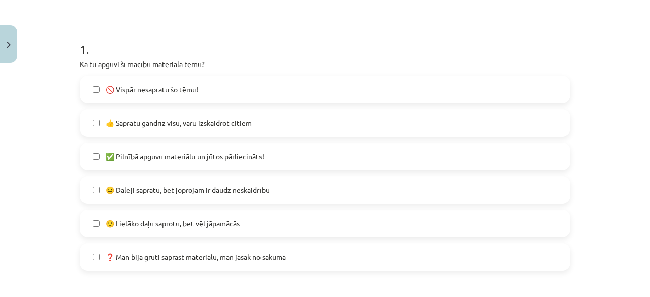
click at [196, 199] on label "😐 Dalēji sapratu, bet joprojām ir daudz neskaidrību" at bounding box center [325, 189] width 488 height 25
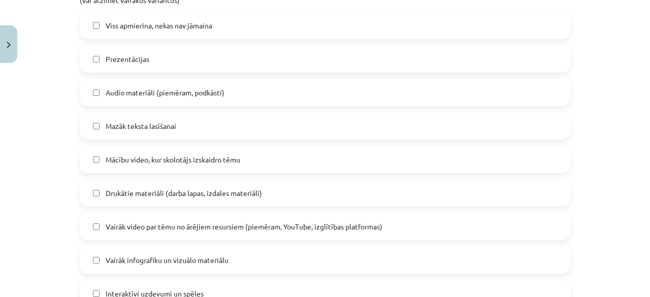
scroll to position [533, 0]
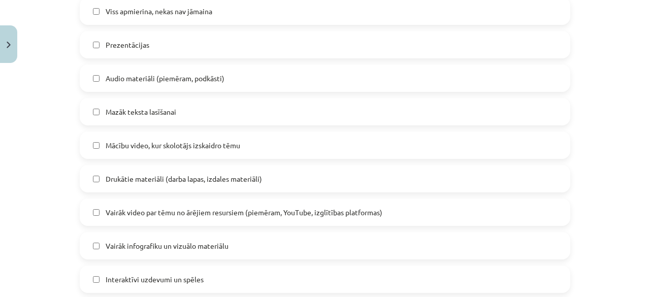
click at [188, 12] on span "Viss apmierina, nekas nav jāmaina" at bounding box center [159, 11] width 107 height 11
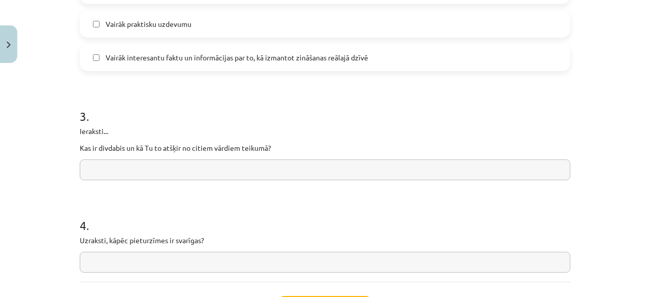
scroll to position [837, 0]
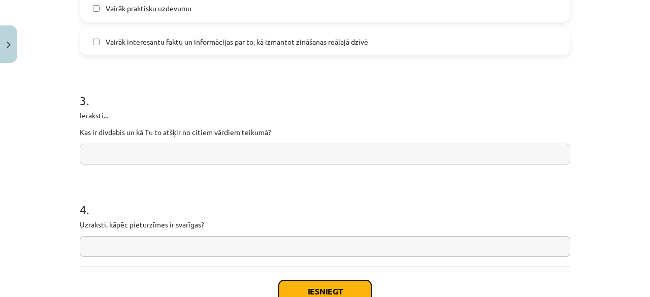
click at [302, 289] on button "Iesniegt" at bounding box center [325, 291] width 92 height 22
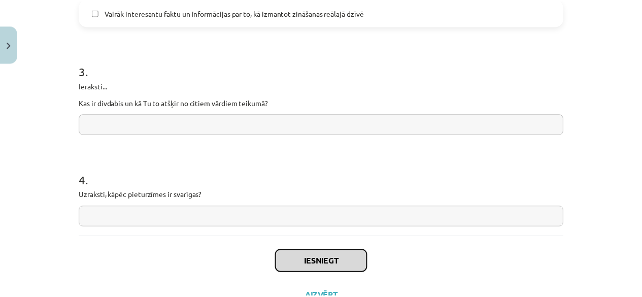
scroll to position [908, 0]
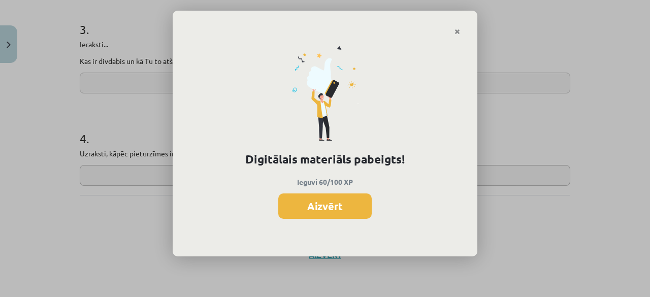
click at [358, 202] on button "Aizvērt" at bounding box center [324, 205] width 93 height 25
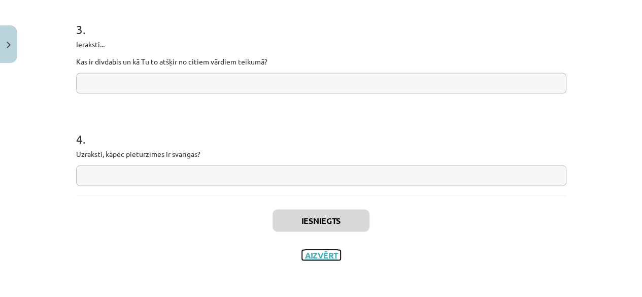
click at [321, 256] on button "Aizvērt" at bounding box center [321, 255] width 39 height 10
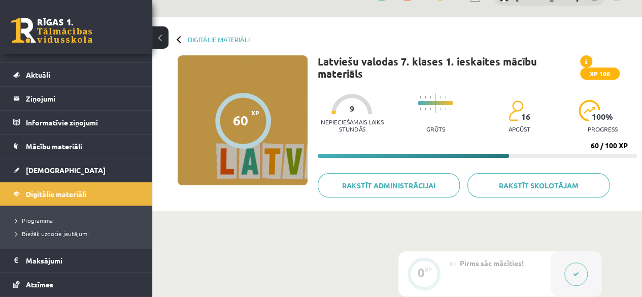
scroll to position [0, 0]
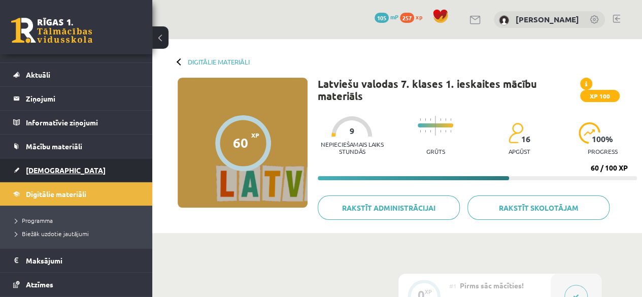
click at [65, 173] on link "[DEMOGRAPHIC_DATA]" at bounding box center [76, 169] width 126 height 23
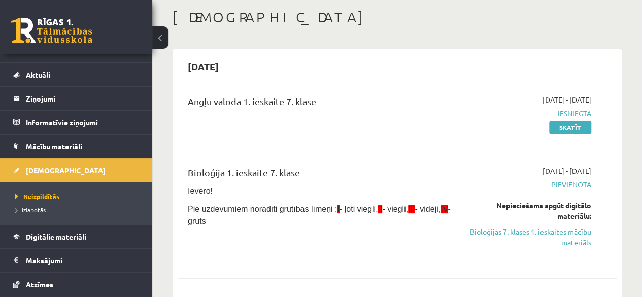
scroll to position [254, 0]
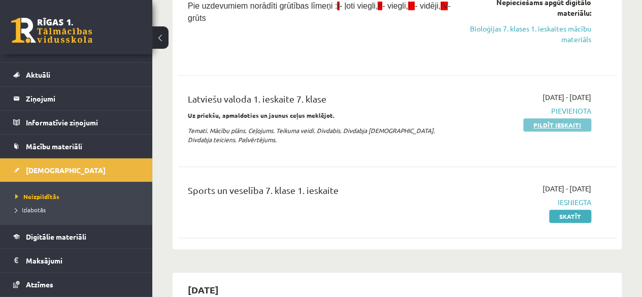
click at [545, 126] on link "Pildīt ieskaiti" at bounding box center [557, 124] width 68 height 13
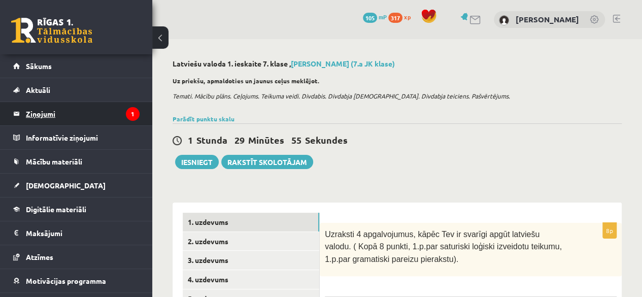
click at [122, 122] on legend "Ziņojumi 1" at bounding box center [83, 113] width 114 height 23
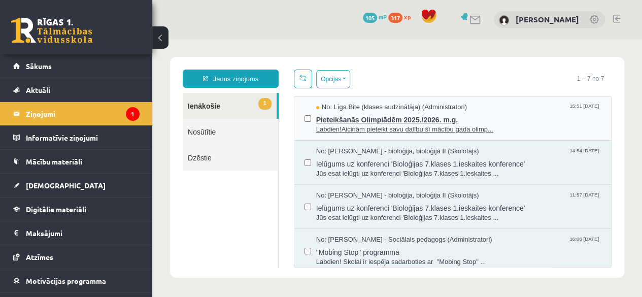
click at [372, 127] on span "Labdien!Aicinām pieteikt savu dalību šī mācību gada olimp..." at bounding box center [458, 130] width 285 height 10
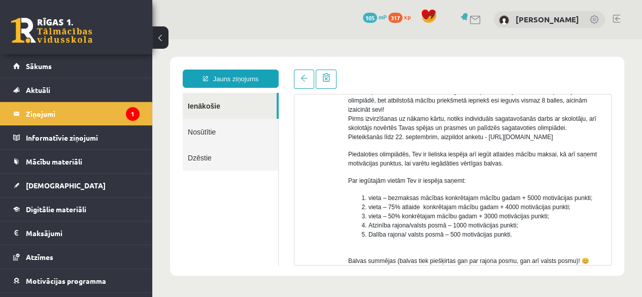
scroll to position [101, 0]
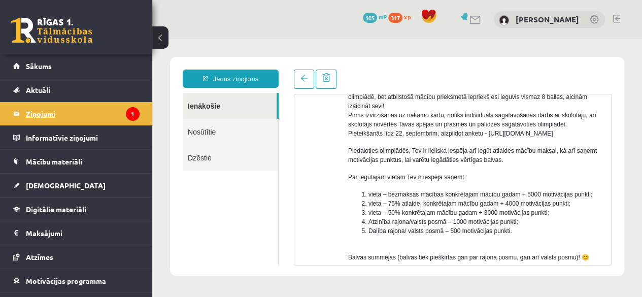
click at [31, 116] on legend "Ziņojumi 1" at bounding box center [83, 113] width 114 height 23
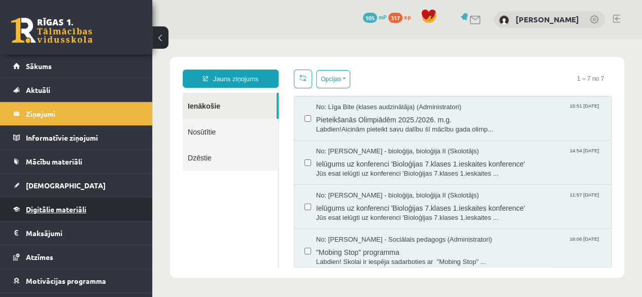
scroll to position [0, 0]
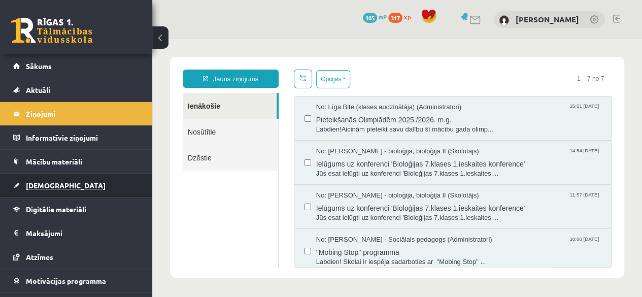
click at [78, 191] on link "[DEMOGRAPHIC_DATA]" at bounding box center [76, 185] width 126 height 23
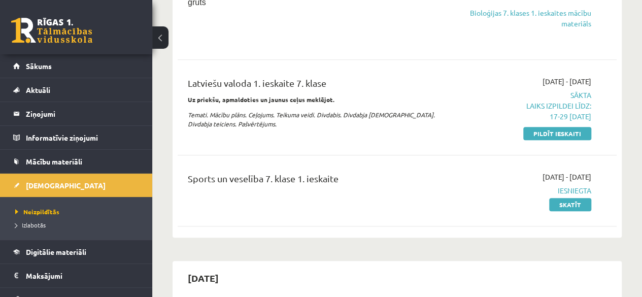
scroll to position [355, 0]
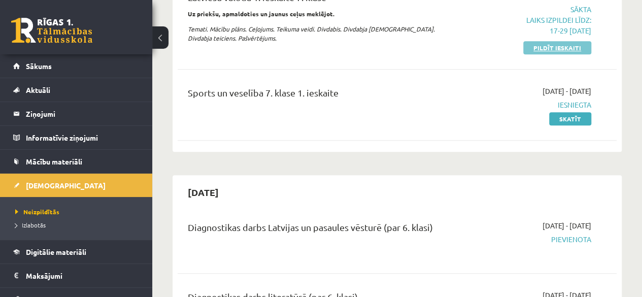
click at [537, 52] on link "Pildīt ieskaiti" at bounding box center [557, 47] width 68 height 13
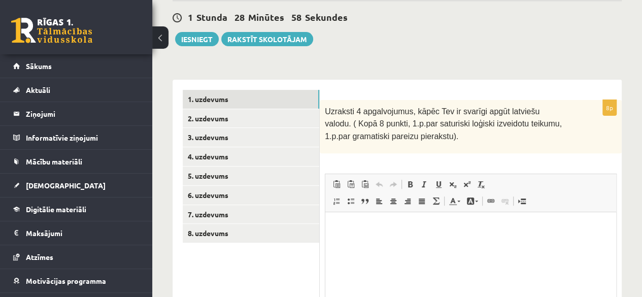
scroll to position [35, 0]
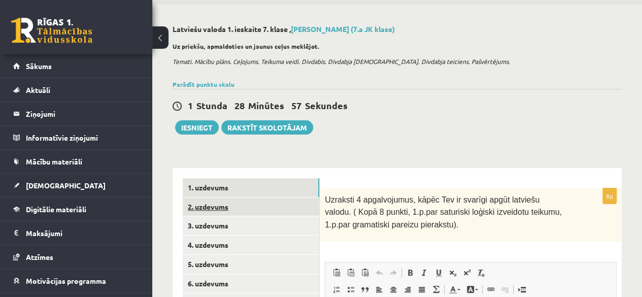
click at [226, 206] on link "2. uzdevums" at bounding box center [251, 206] width 137 height 19
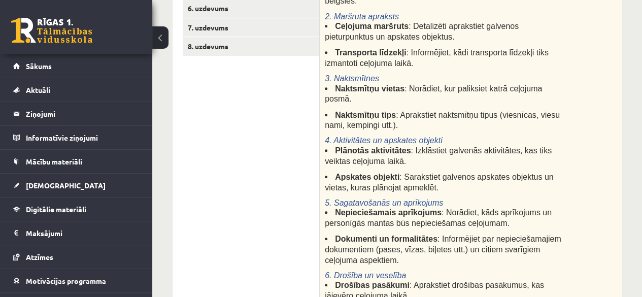
scroll to position [107, 0]
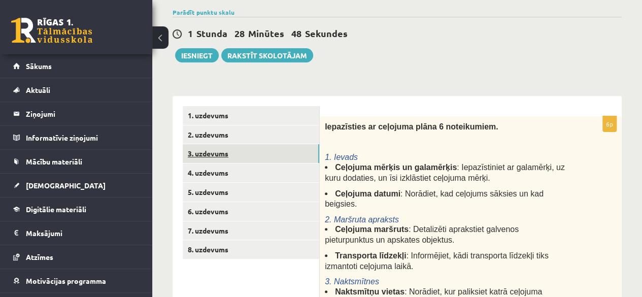
click at [221, 152] on link "3. uzdevums" at bounding box center [251, 153] width 137 height 19
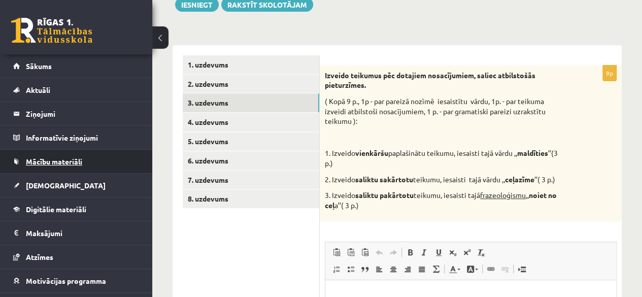
scroll to position [0, 0]
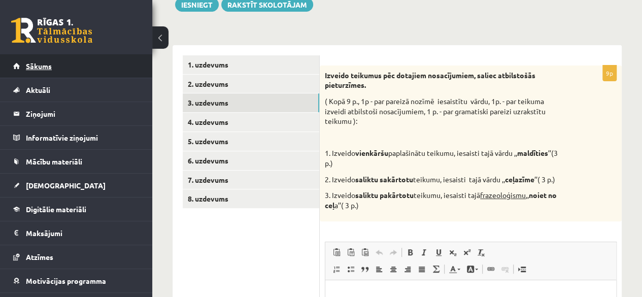
click at [36, 55] on link "Sākums" at bounding box center [76, 65] width 126 height 23
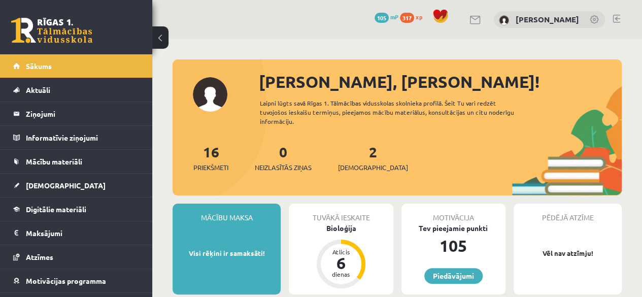
click at [400, 13] on span "317" at bounding box center [407, 18] width 14 height 10
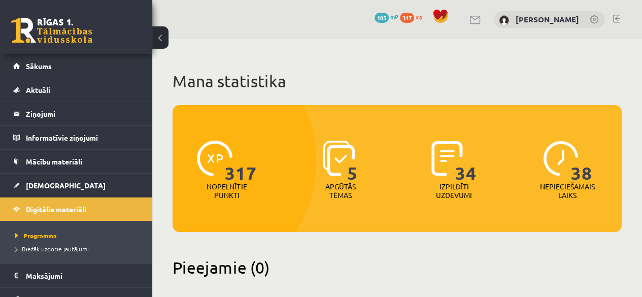
click at [218, 187] on p "Nopelnītie punkti" at bounding box center [227, 190] width 40 height 17
click at [330, 184] on p "Apgūtās tēmas" at bounding box center [341, 190] width 40 height 17
click at [450, 179] on div "34" at bounding box center [453, 158] width 45 height 47
click at [582, 168] on span "38" at bounding box center [581, 162] width 21 height 42
